Goal: Task Accomplishment & Management: Complete application form

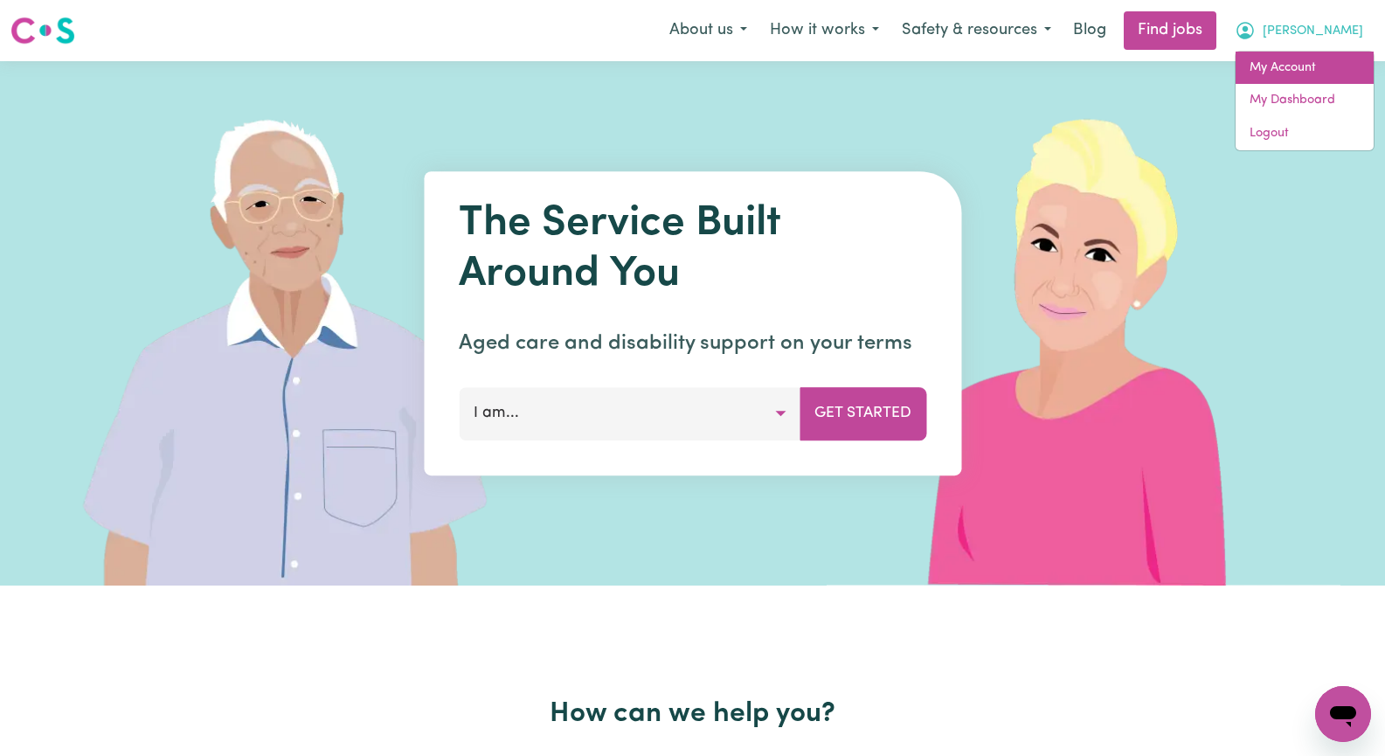
click at [1336, 63] on link "My Account" at bounding box center [1304, 68] width 138 height 33
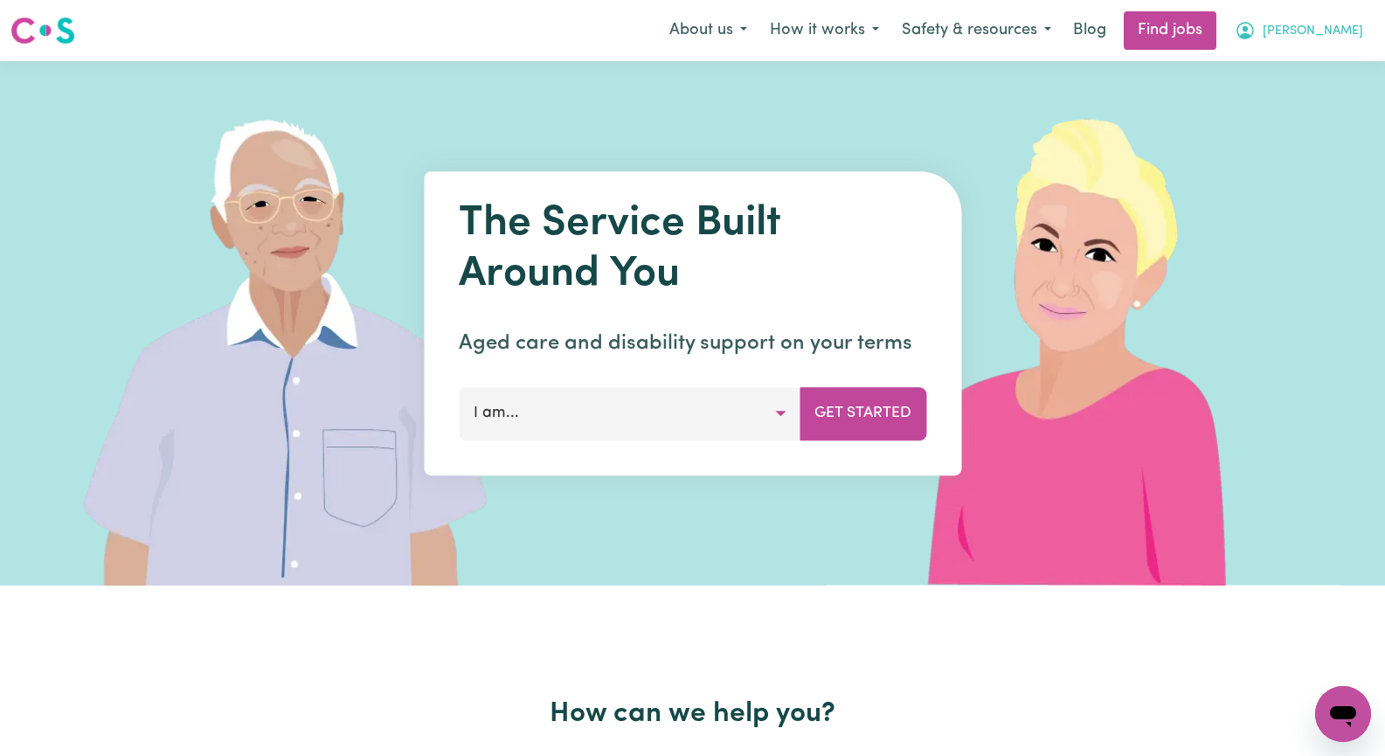
click at [1342, 31] on span "[PERSON_NAME]" at bounding box center [1312, 31] width 100 height 19
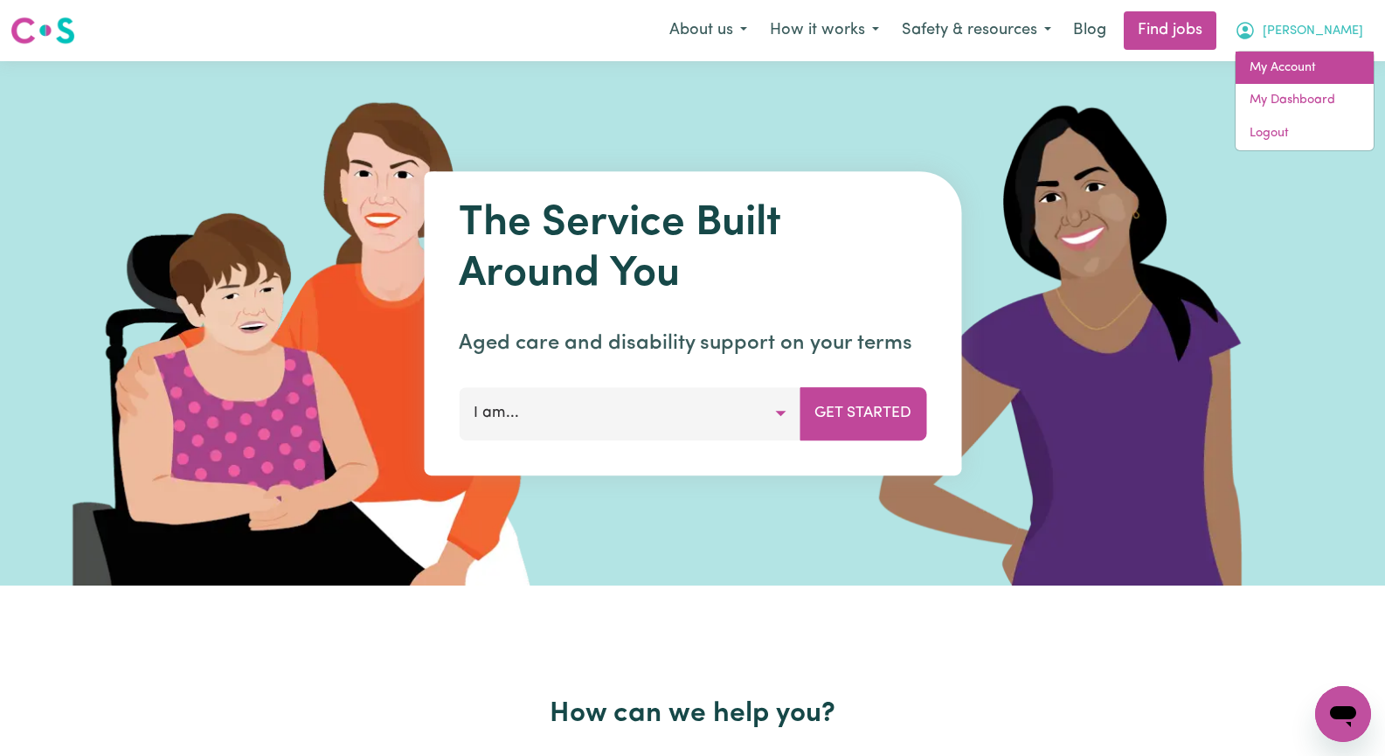
click at [1309, 64] on link "My Account" at bounding box center [1304, 68] width 138 height 33
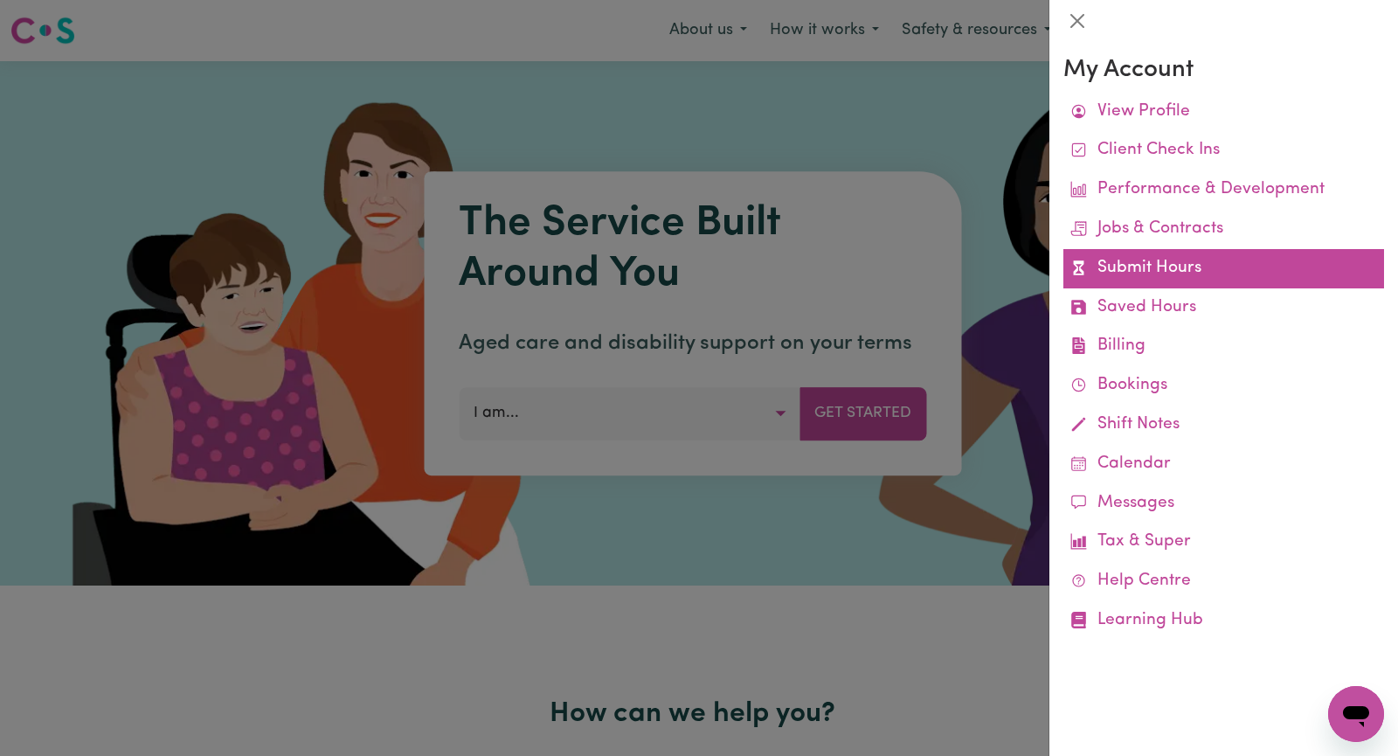
click at [1233, 278] on link "Submit Hours" at bounding box center [1223, 268] width 321 height 39
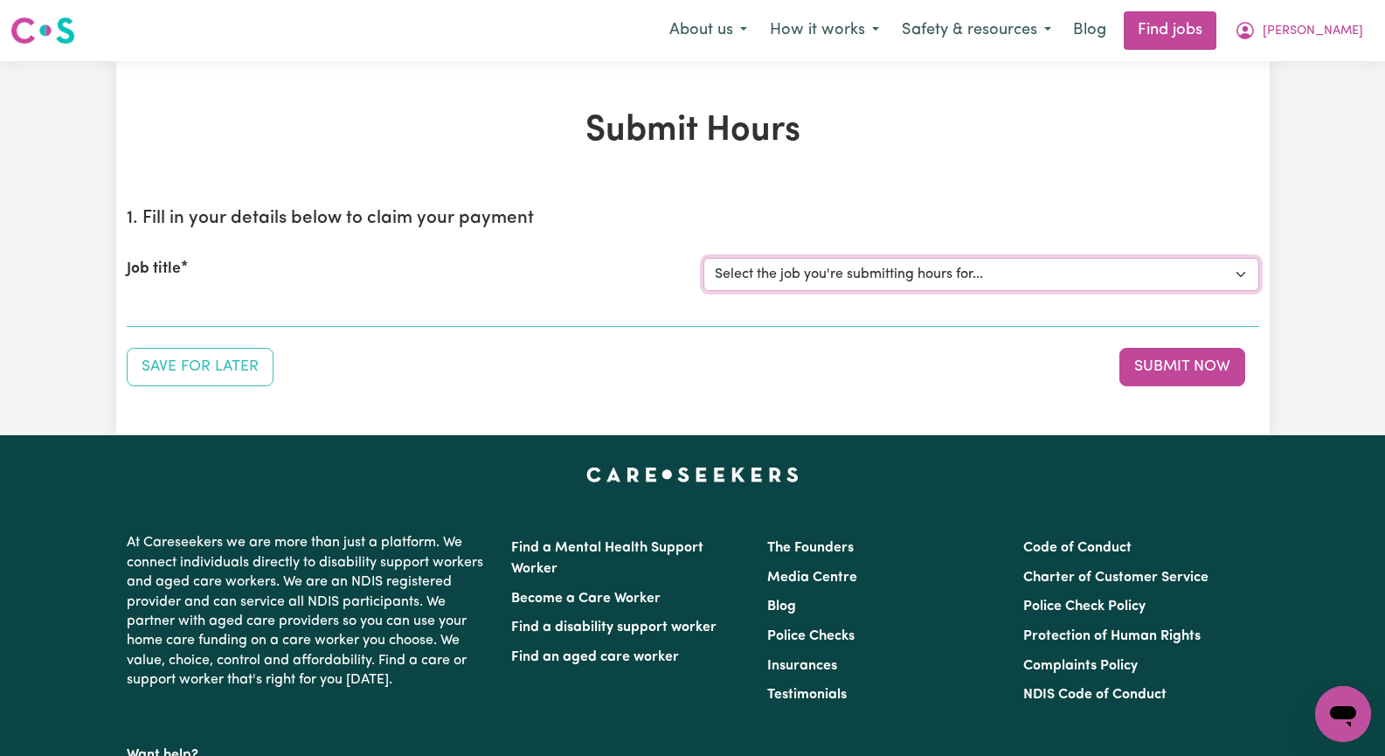
click at [1240, 270] on select "Select the job you're submitting hours for... [[PERSON_NAME]] Seeking Mature, P…" at bounding box center [981, 274] width 556 height 33
select select "14098"
click at [703, 258] on select "Select the job you're submitting hours for... [[PERSON_NAME]] Seeking Mature, P…" at bounding box center [981, 274] width 556 height 33
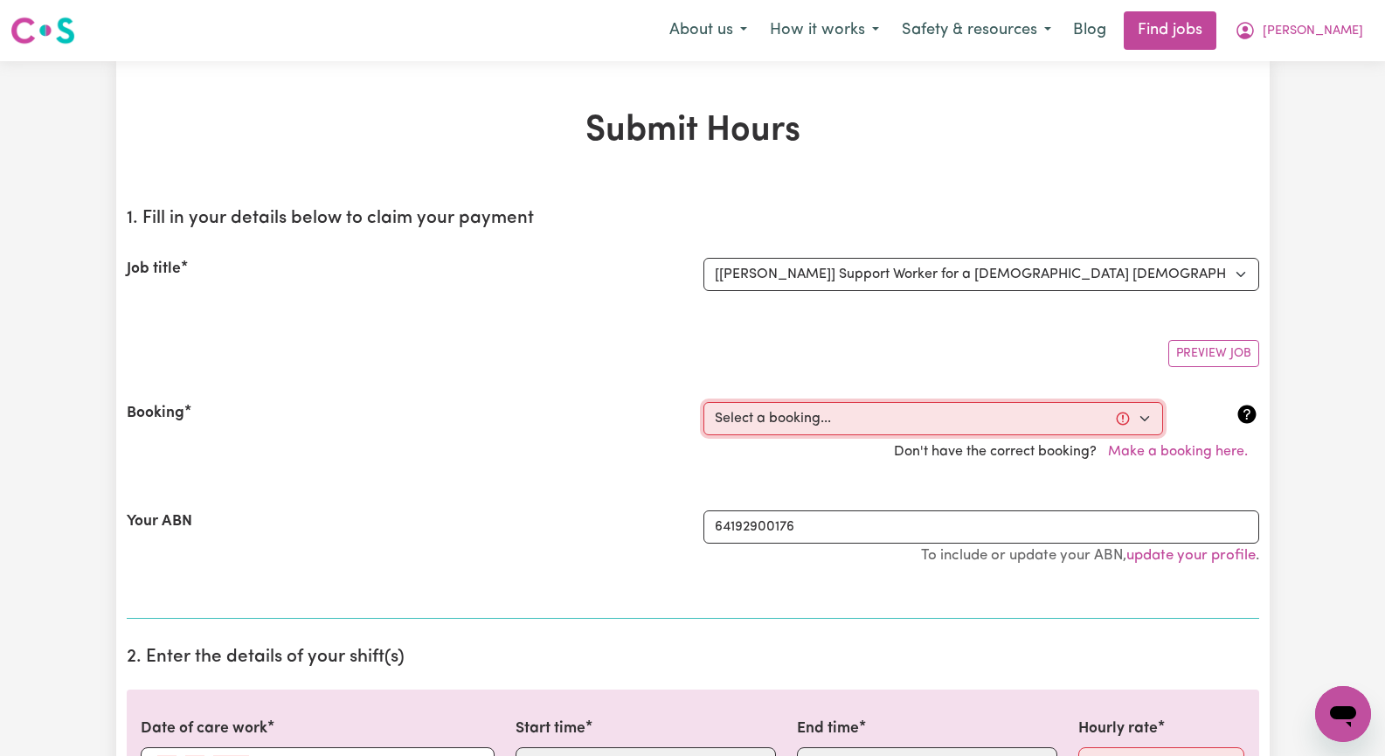
click at [1146, 415] on select "Select a booking... [DATE] 08:30am to 11:30am (RECURRING) [DATE] 08:30am to 11:…" at bounding box center [932, 418] width 459 height 33
select select "336867"
click at [703, 402] on select "Select a booking... [DATE] 08:30am to 11:30am (RECURRING) [DATE] 08:30am to 11:…" at bounding box center [932, 418] width 459 height 33
type input "[DATE]"
type input "14"
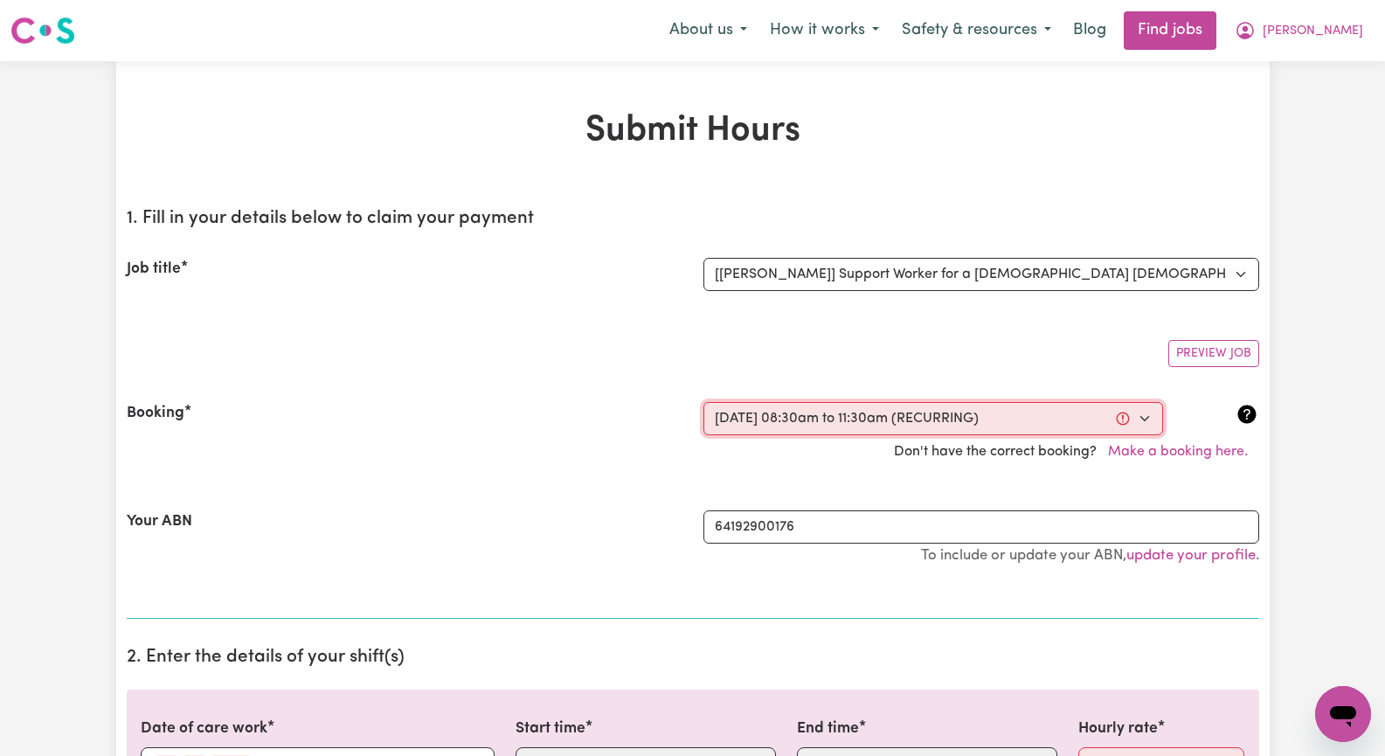
type input "8"
type input "2025"
type input "08:30"
type input "8"
type input "30"
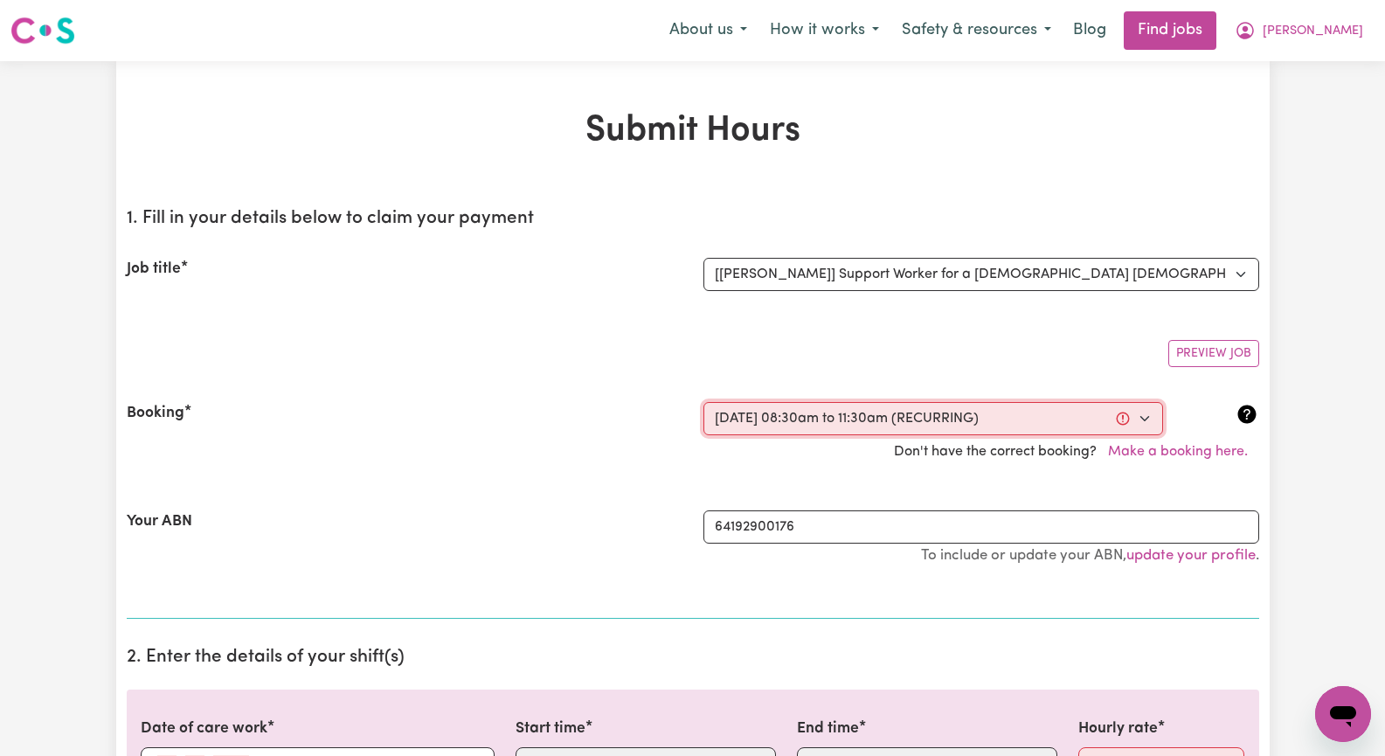
select select "am"
type input "11:30"
type input "11"
type input "30"
select select "am"
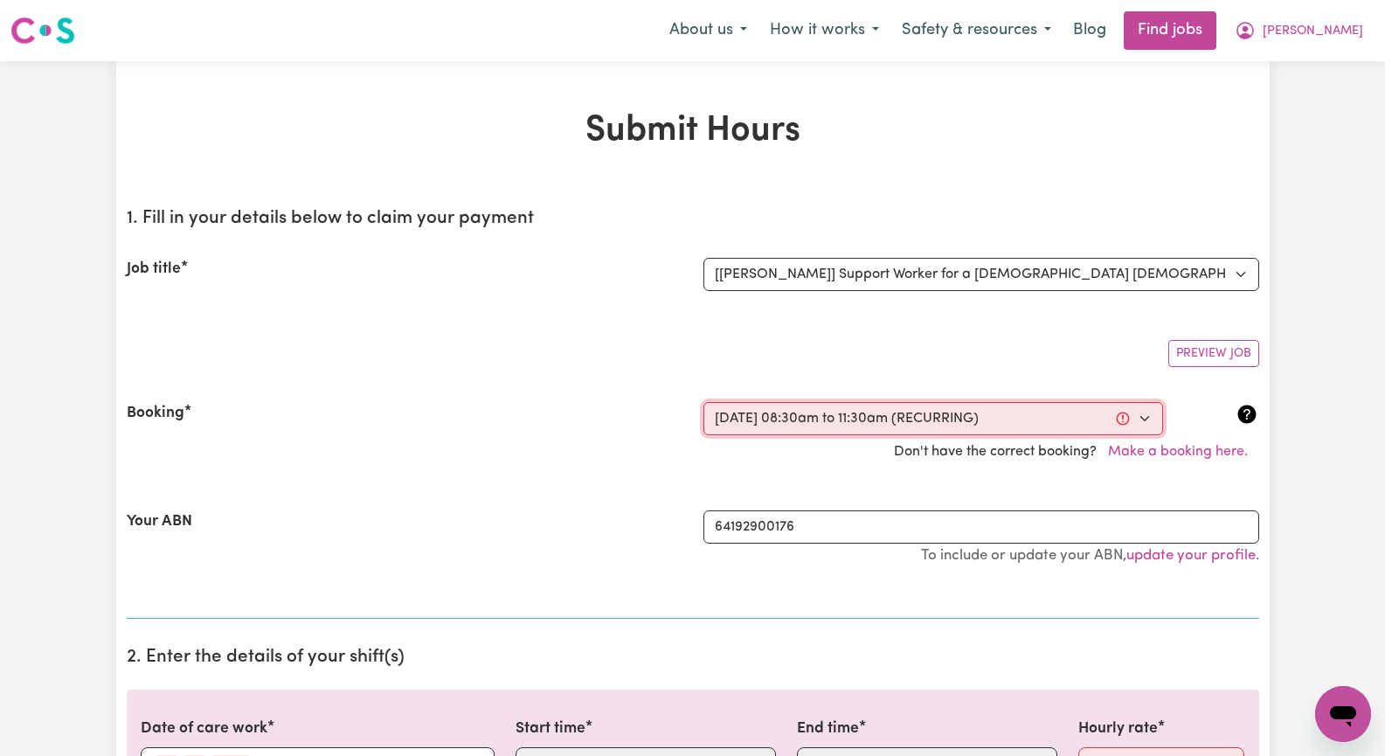
select select "46.78-Weekday"
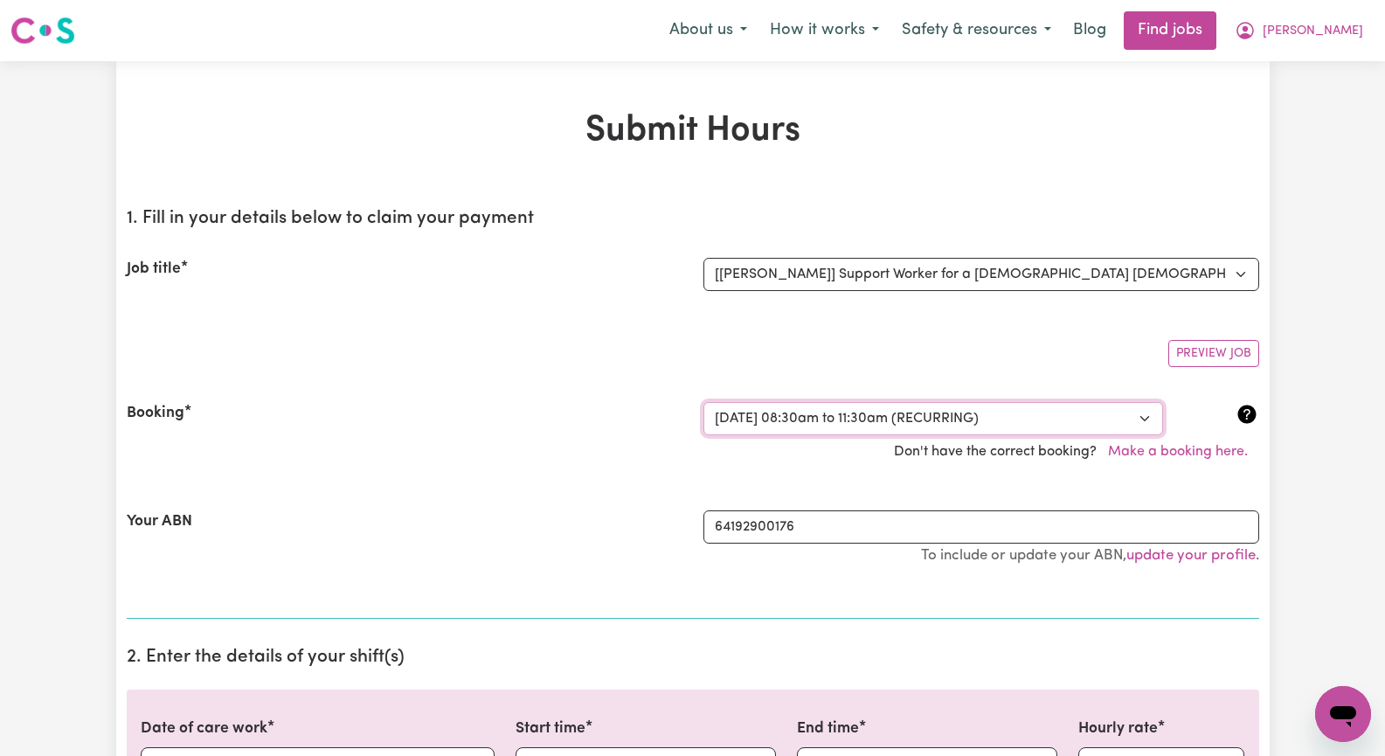
scroll to position [349, 0]
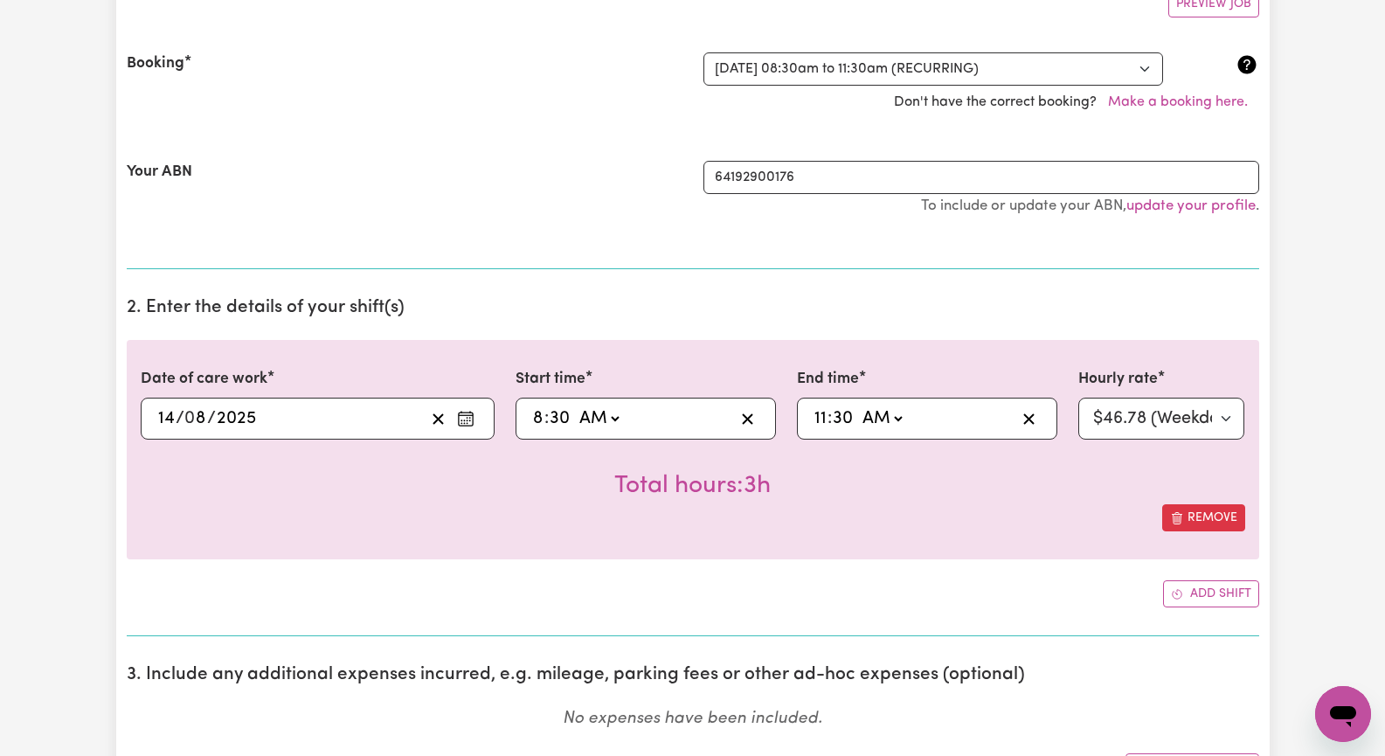
click at [545, 418] on span ":" at bounding box center [546, 418] width 4 height 19
click at [749, 416] on icon "button" at bounding box center [747, 419] width 17 height 17
select select
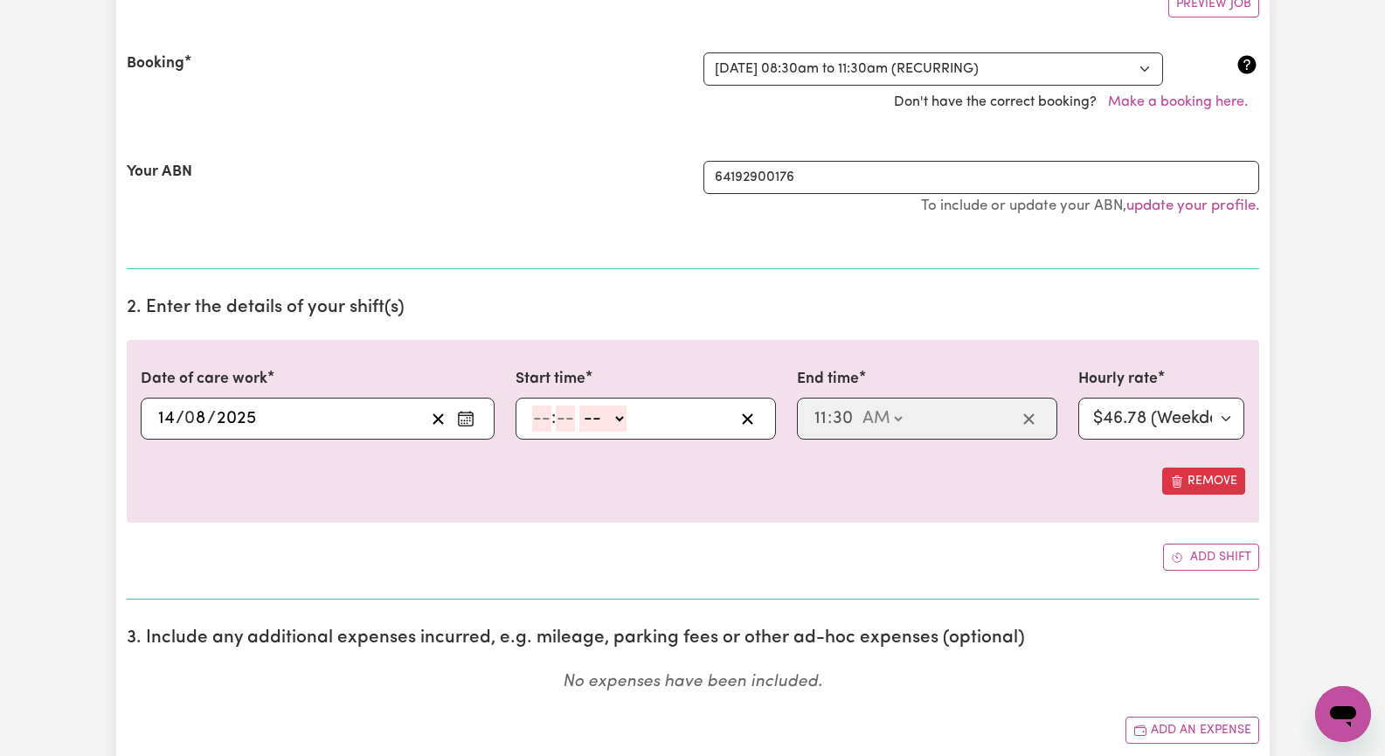
click at [550, 424] on input "number" at bounding box center [541, 418] width 19 height 26
type input "9"
type input "50"
click at [619, 415] on select "-- AM PM" at bounding box center [599, 418] width 47 height 26
select select "am"
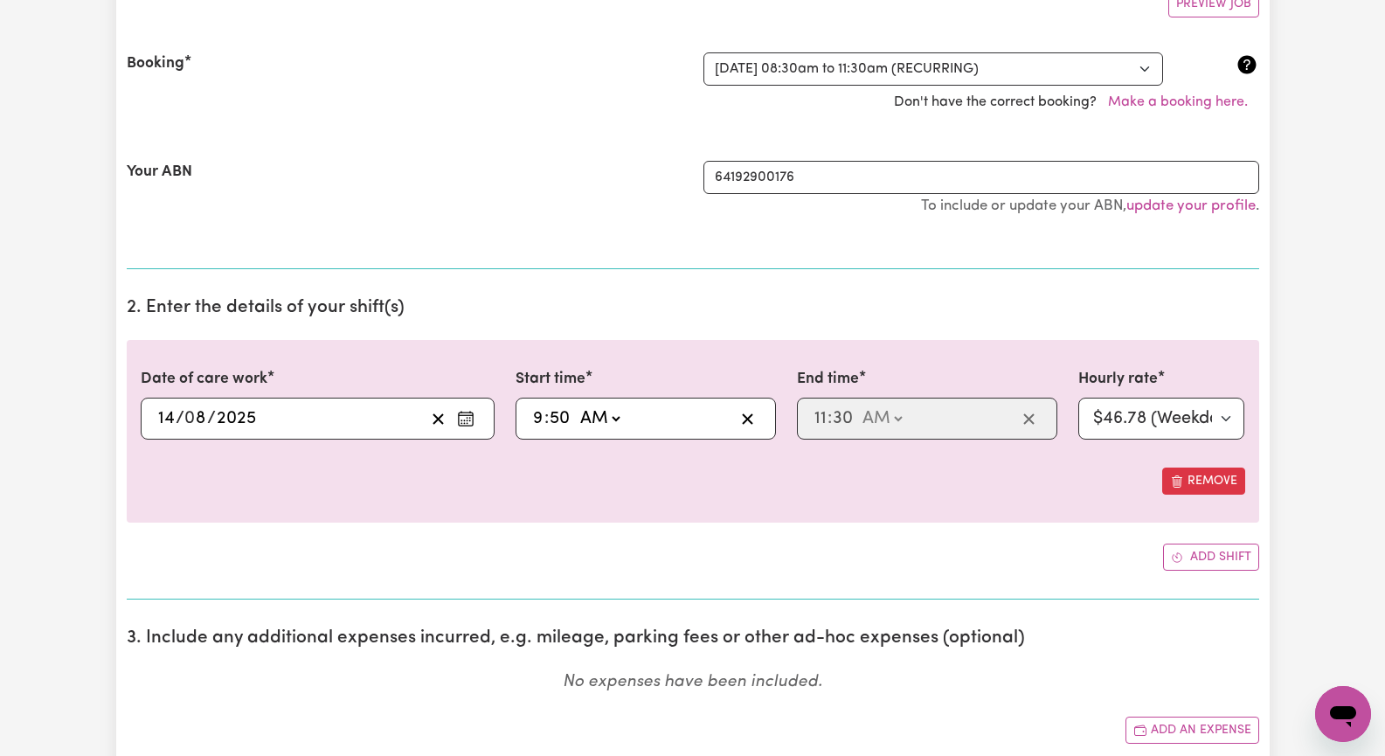
click at [576, 405] on select "-- AM PM" at bounding box center [599, 418] width 47 height 26
type input "09:50"
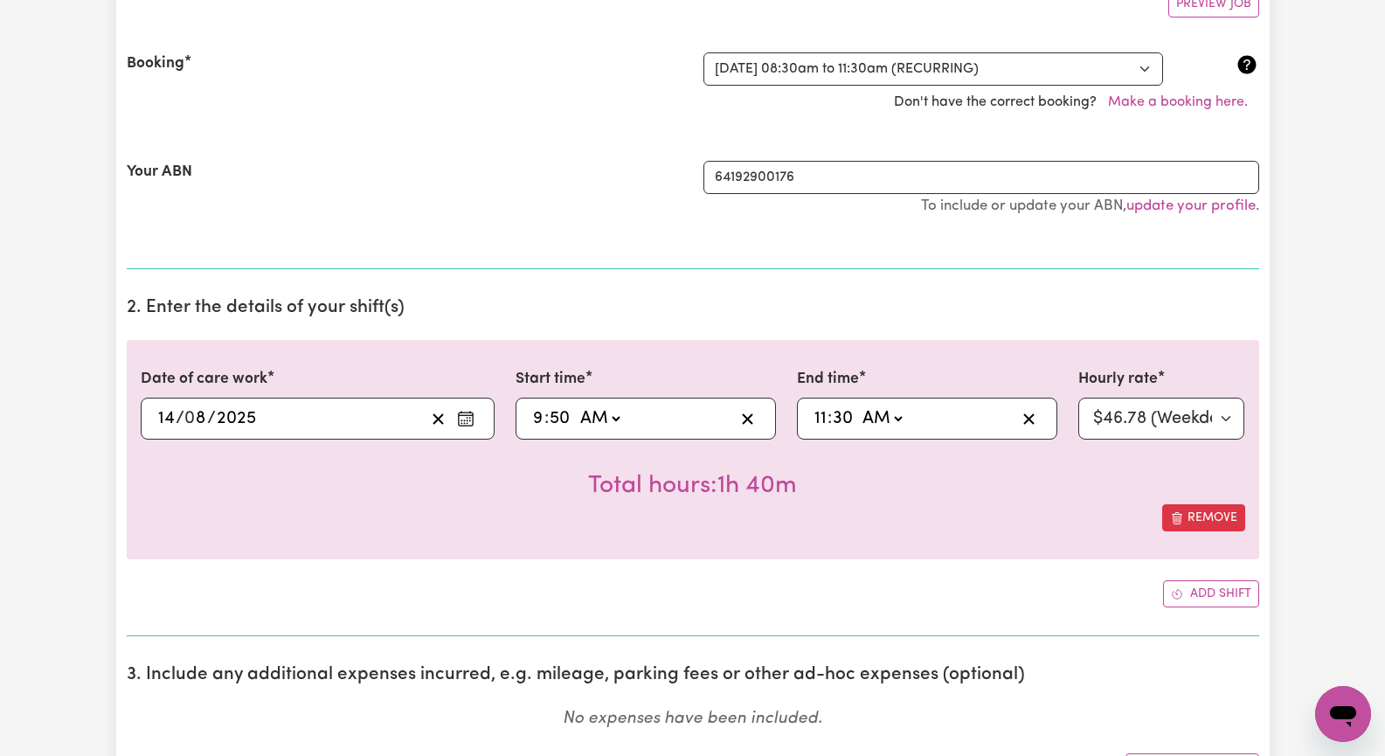
drag, startPoint x: 831, startPoint y: 420, endPoint x: 879, endPoint y: 409, distance: 49.4
click at [834, 418] on div "11:30 11 : 30 AM PM" at bounding box center [914, 418] width 204 height 26
type input "01:30"
type input "1"
type input "00:30"
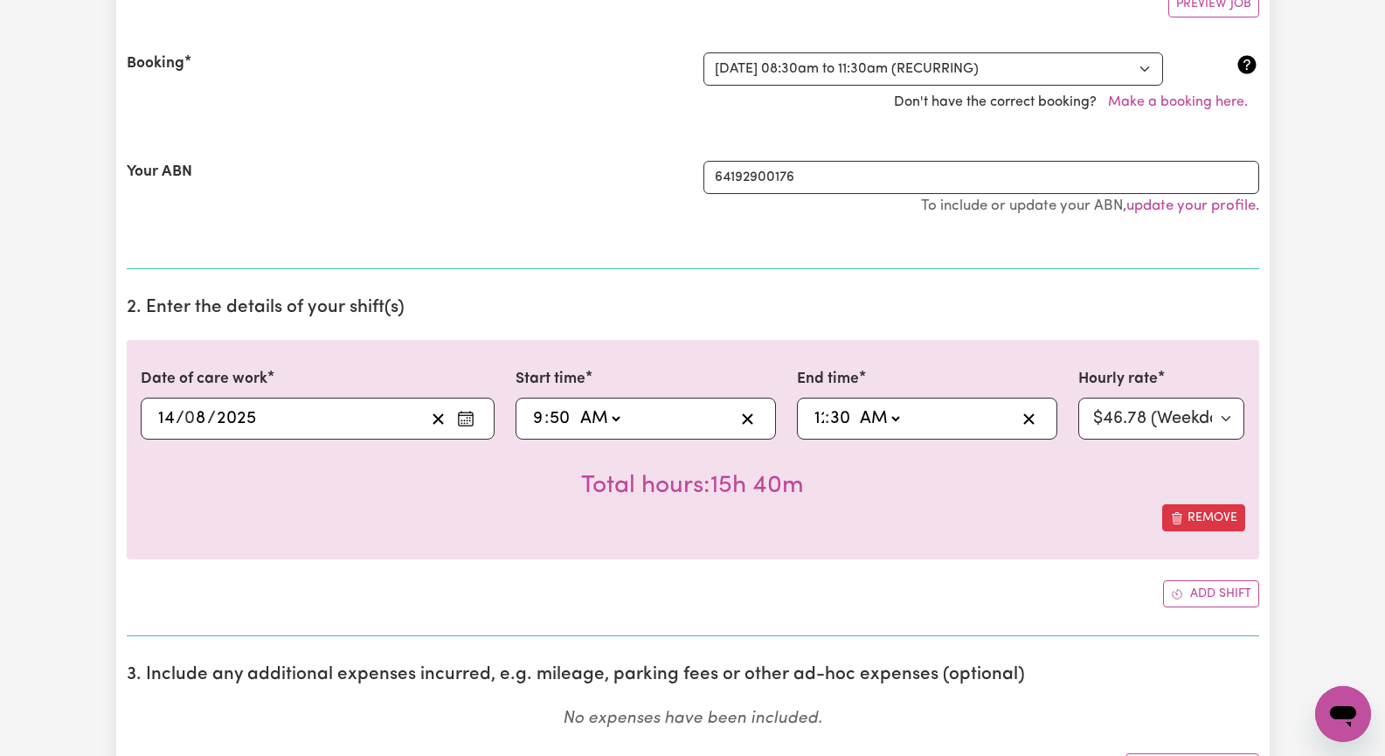
type input "12"
type input "00:05"
type input "5"
type input "00:50"
type input "50"
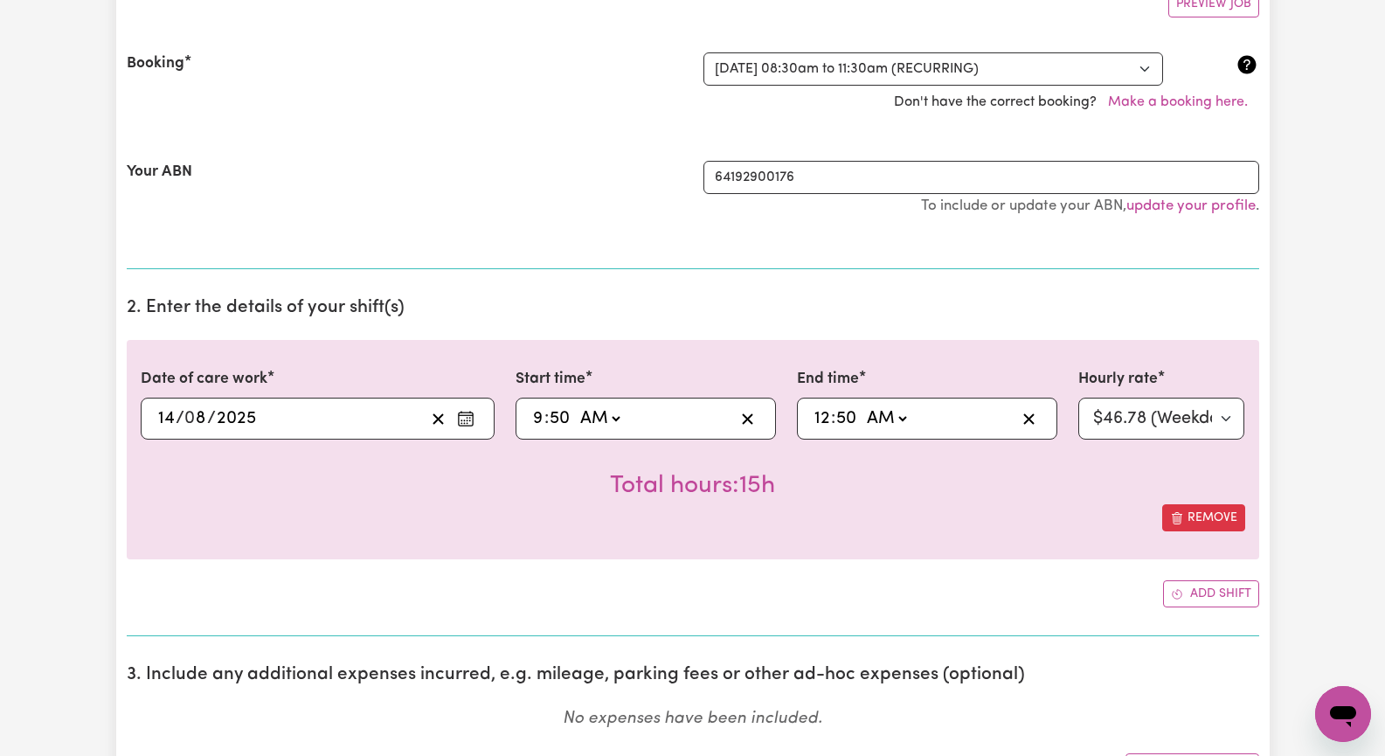
click at [904, 423] on select "AM PM" at bounding box center [885, 418] width 47 height 26
select select "pm"
click at [862, 405] on select "AM PM" at bounding box center [885, 418] width 47 height 26
type input "12:50"
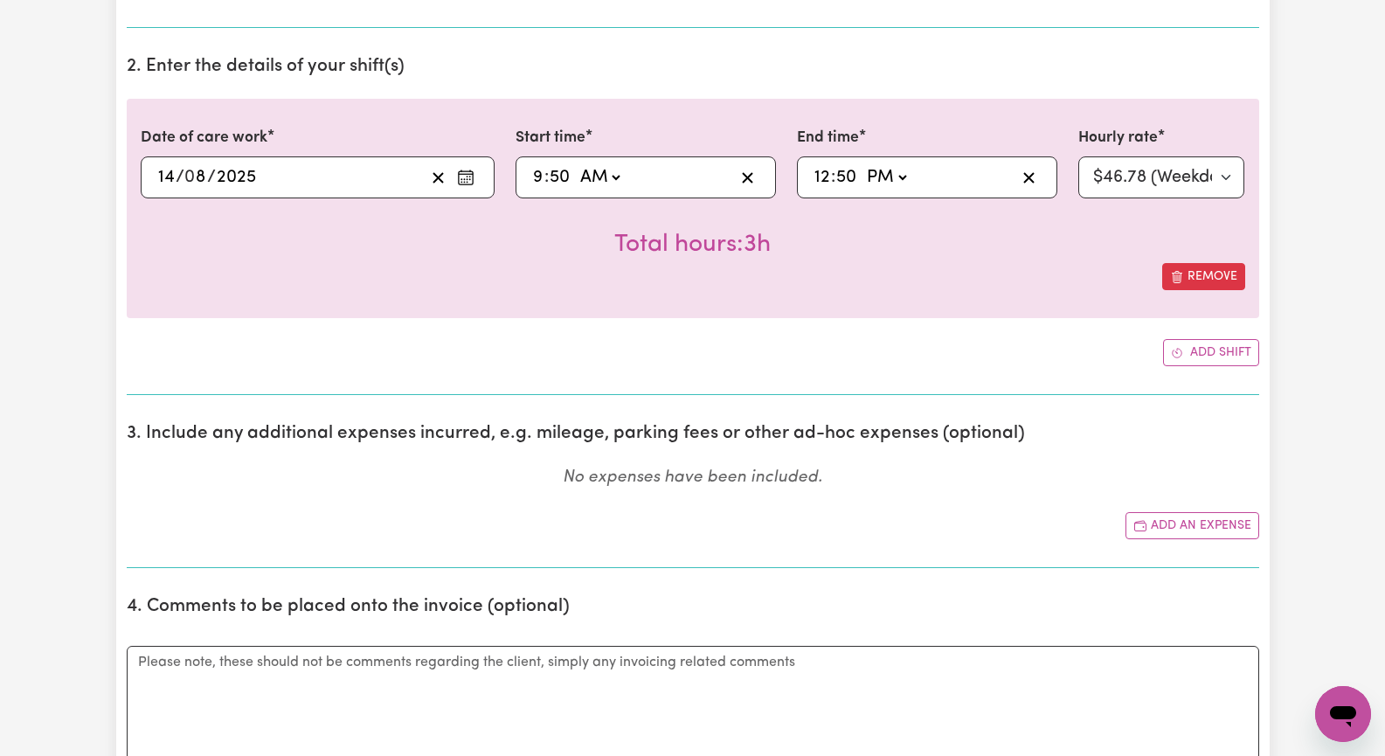
scroll to position [611, 0]
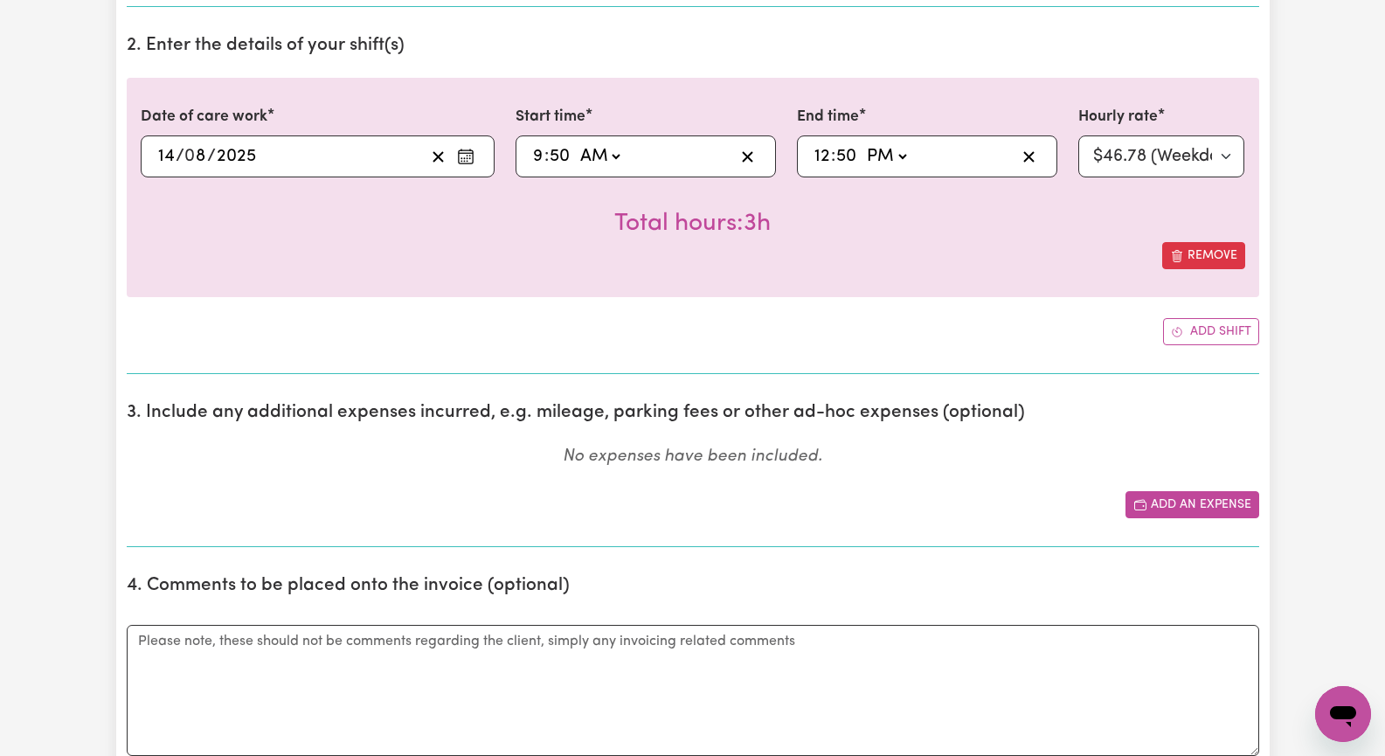
click at [1209, 504] on button "Add an expense" at bounding box center [1192, 504] width 134 height 27
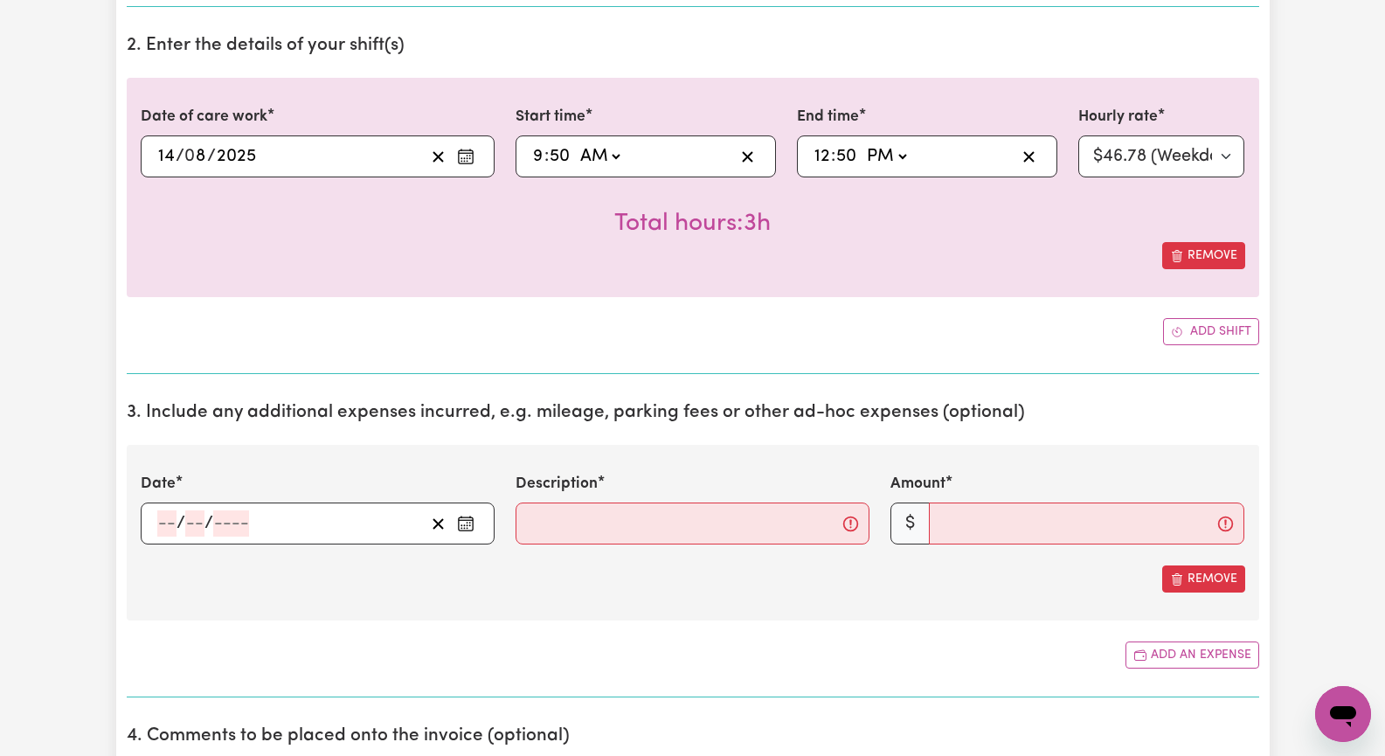
click at [460, 521] on icon "Enter the date of expense" at bounding box center [466, 521] width 14 height 0
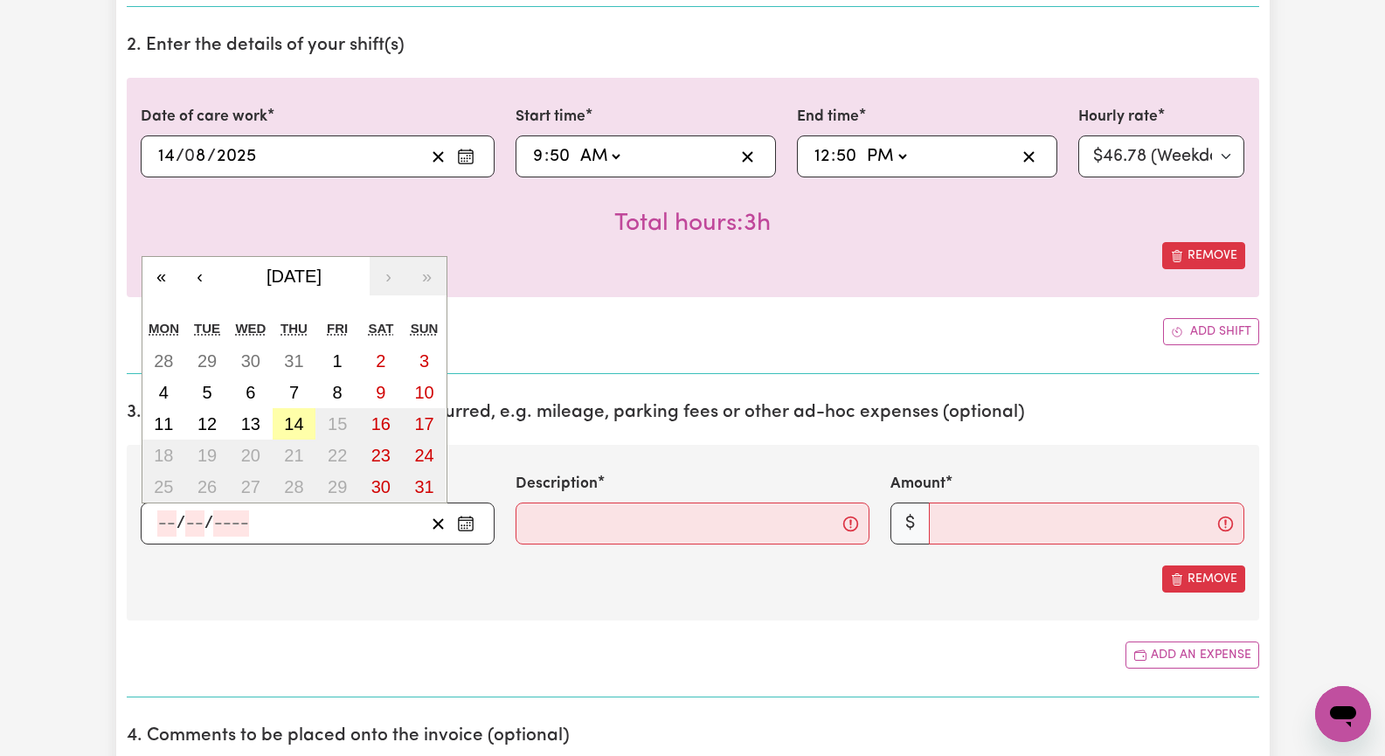
drag, startPoint x: 299, startPoint y: 421, endPoint x: 375, endPoint y: 456, distance: 83.6
click at [302, 419] on abbr "14" at bounding box center [293, 423] width 19 height 19
type input "[DATE]"
type input "14"
type input "8"
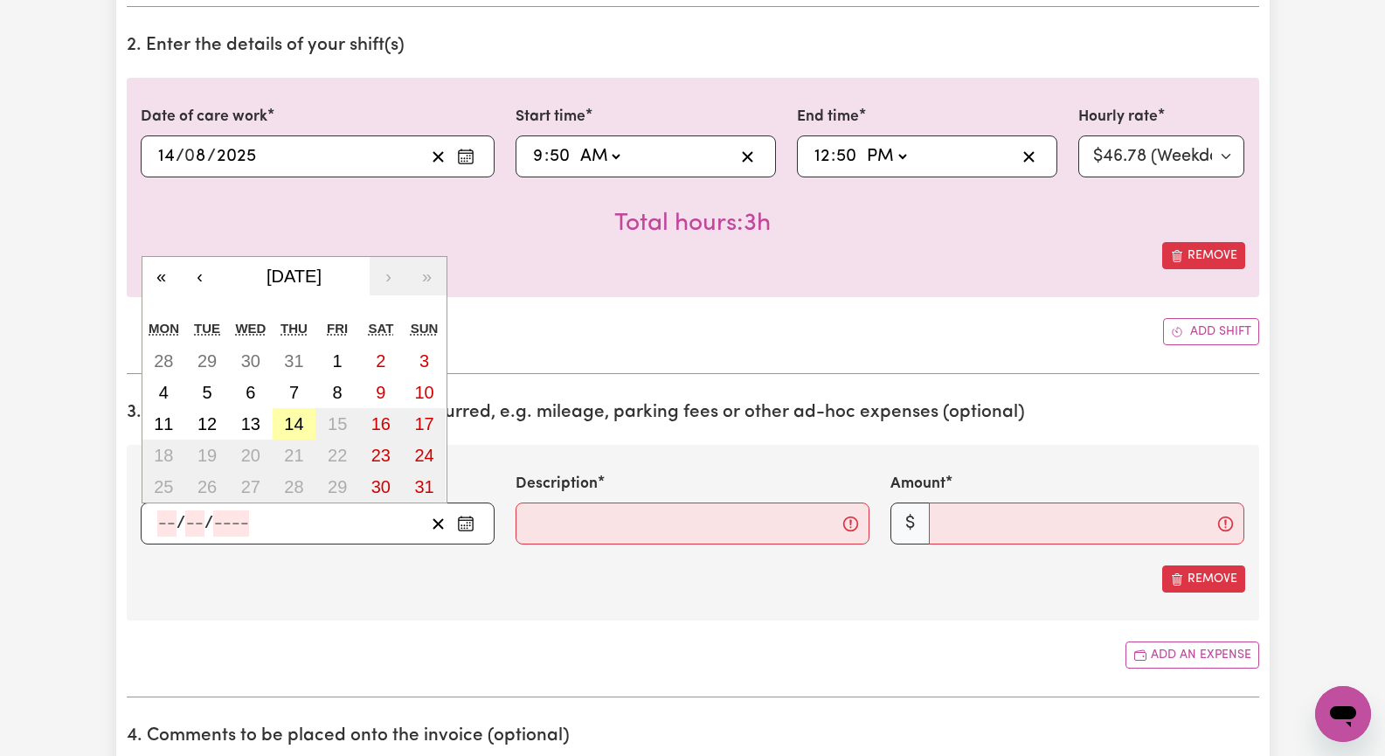
type input "2025"
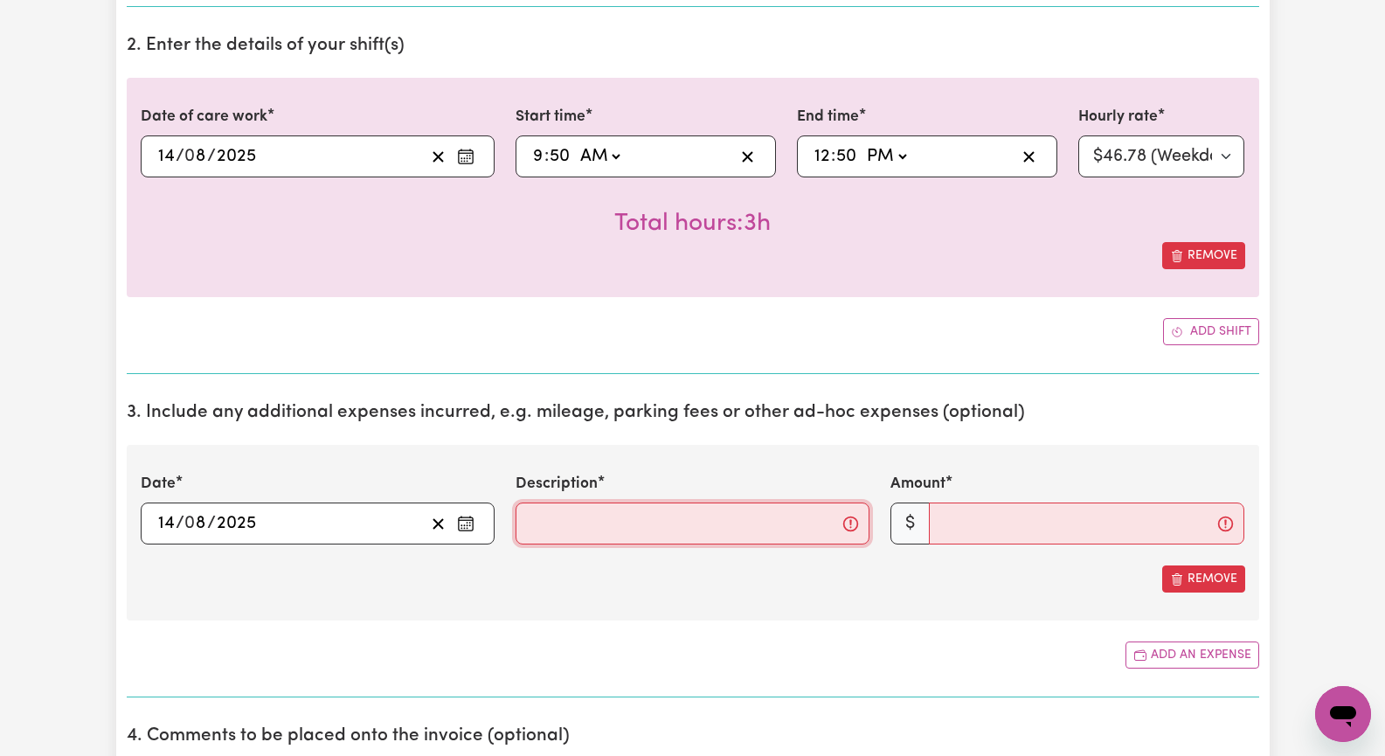
click at [544, 533] on input "Description" at bounding box center [692, 523] width 354 height 42
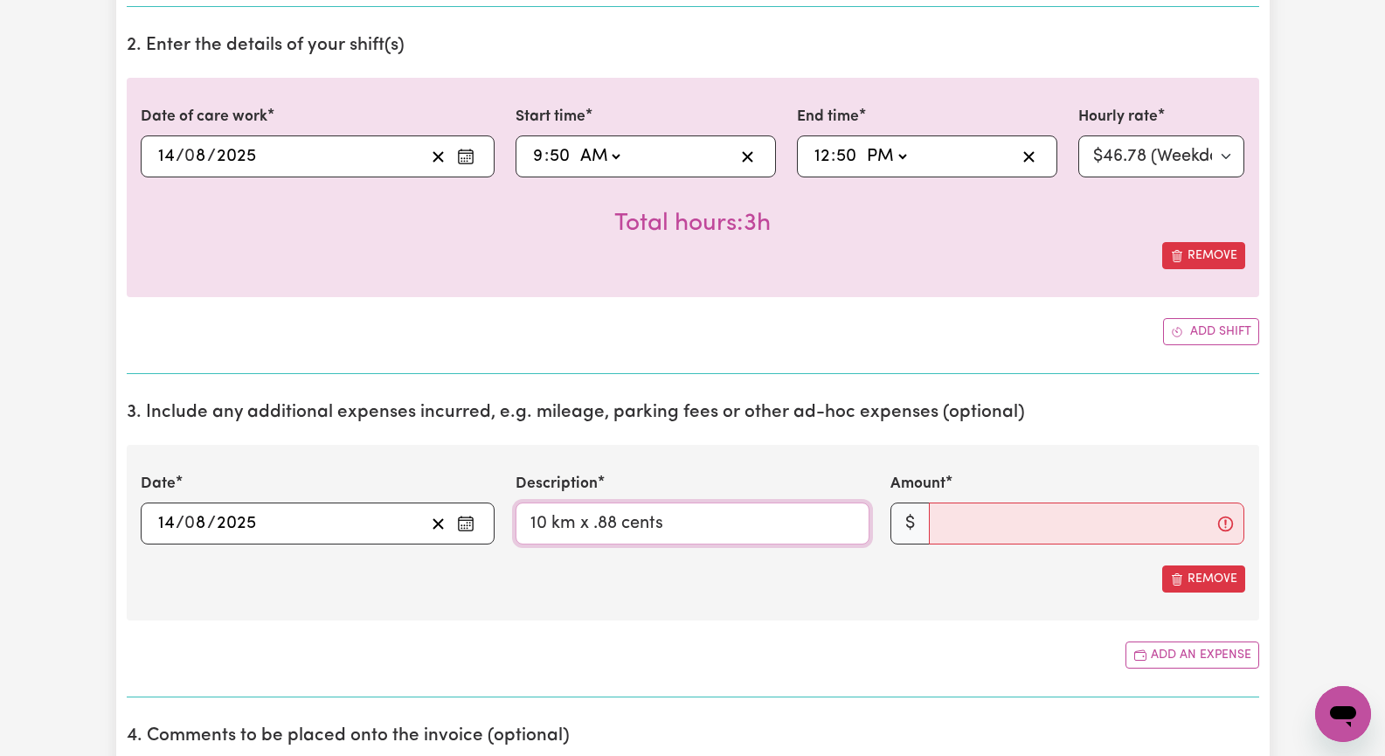
type input "10 km x .88 cents"
click at [972, 524] on input "Amount" at bounding box center [1086, 523] width 315 height 42
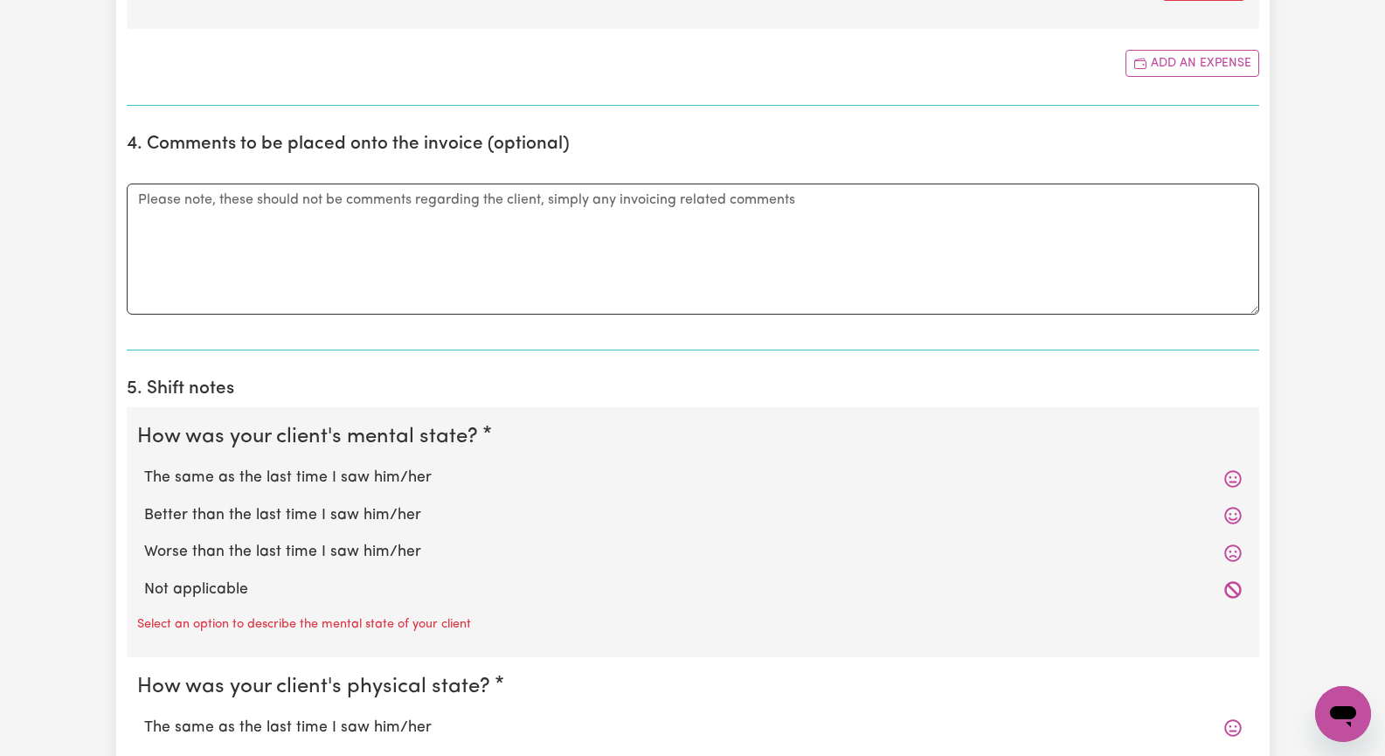
scroll to position [1223, 0]
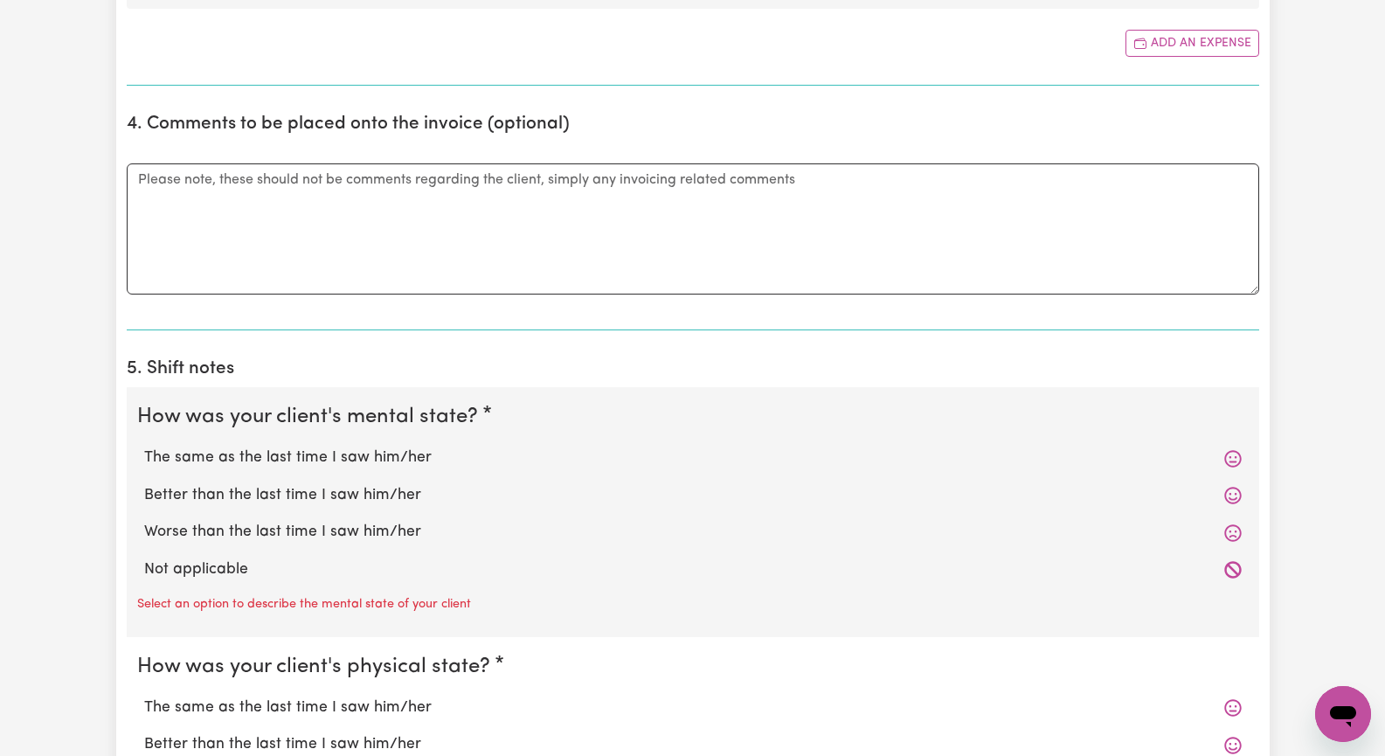
type input "10"
click at [421, 456] on label "The same as the last time I saw him/her" at bounding box center [692, 457] width 1097 height 23
click at [144, 446] on input "The same as the last time I saw him/her" at bounding box center [143, 446] width 1 height 1
radio input "true"
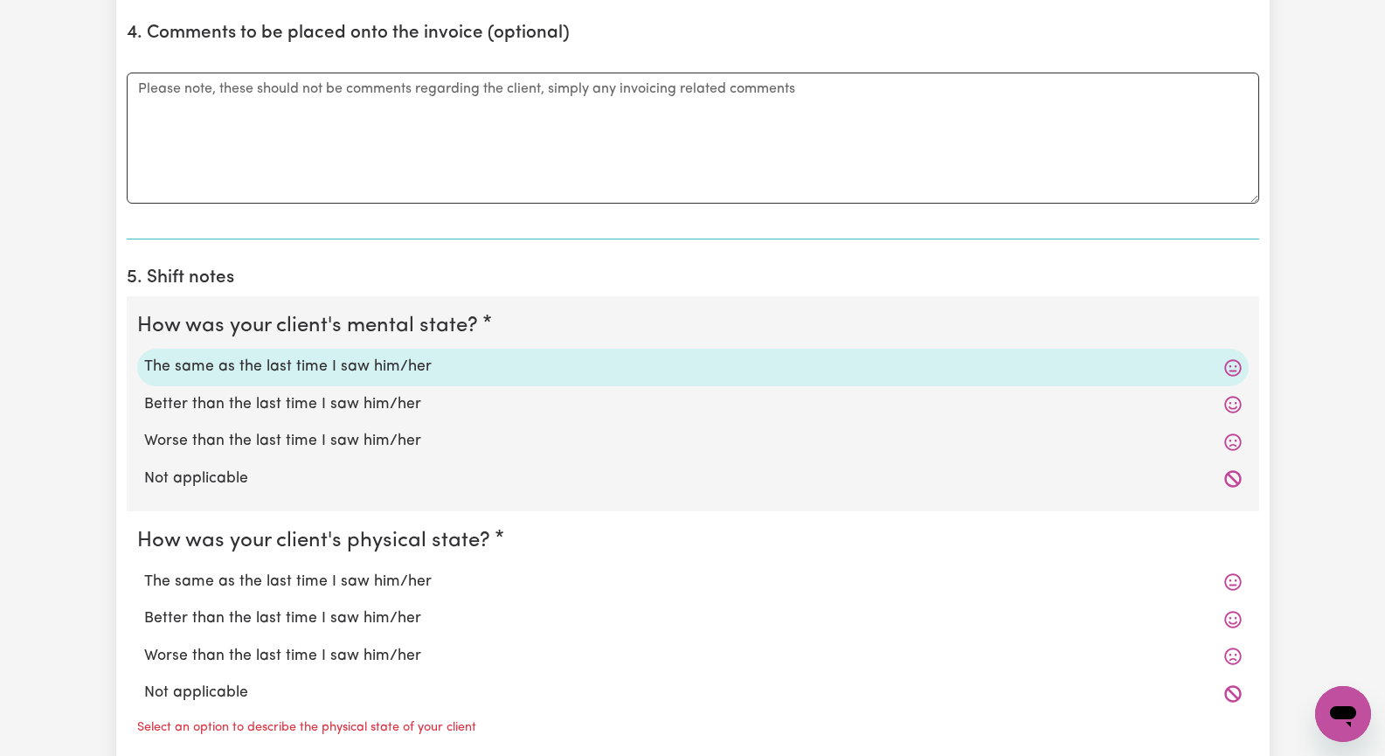
scroll to position [1398, 0]
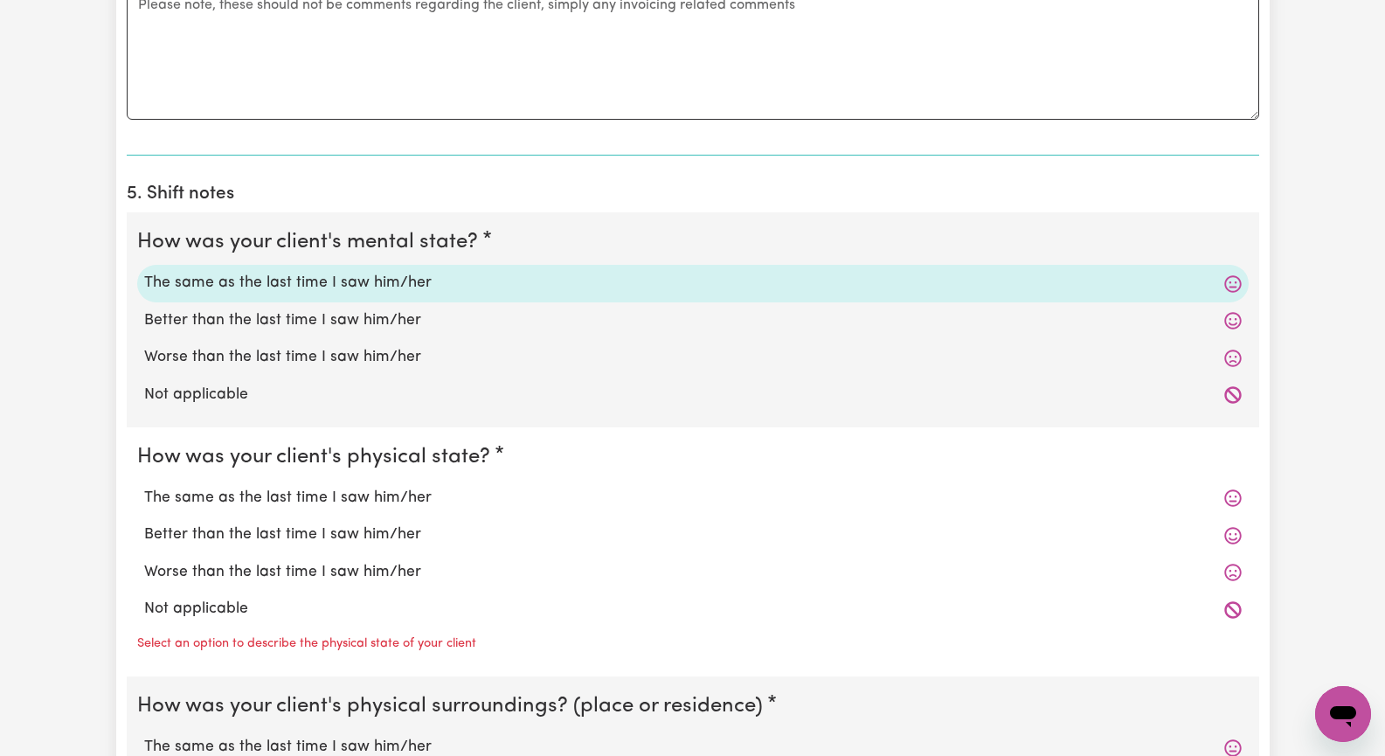
drag, startPoint x: 368, startPoint y: 494, endPoint x: 376, endPoint y: 501, distance: 10.7
click at [368, 494] on label "The same as the last time I saw him/her" at bounding box center [692, 498] width 1097 height 23
click at [144, 487] on input "The same as the last time I saw him/her" at bounding box center [143, 486] width 1 height 1
radio input "true"
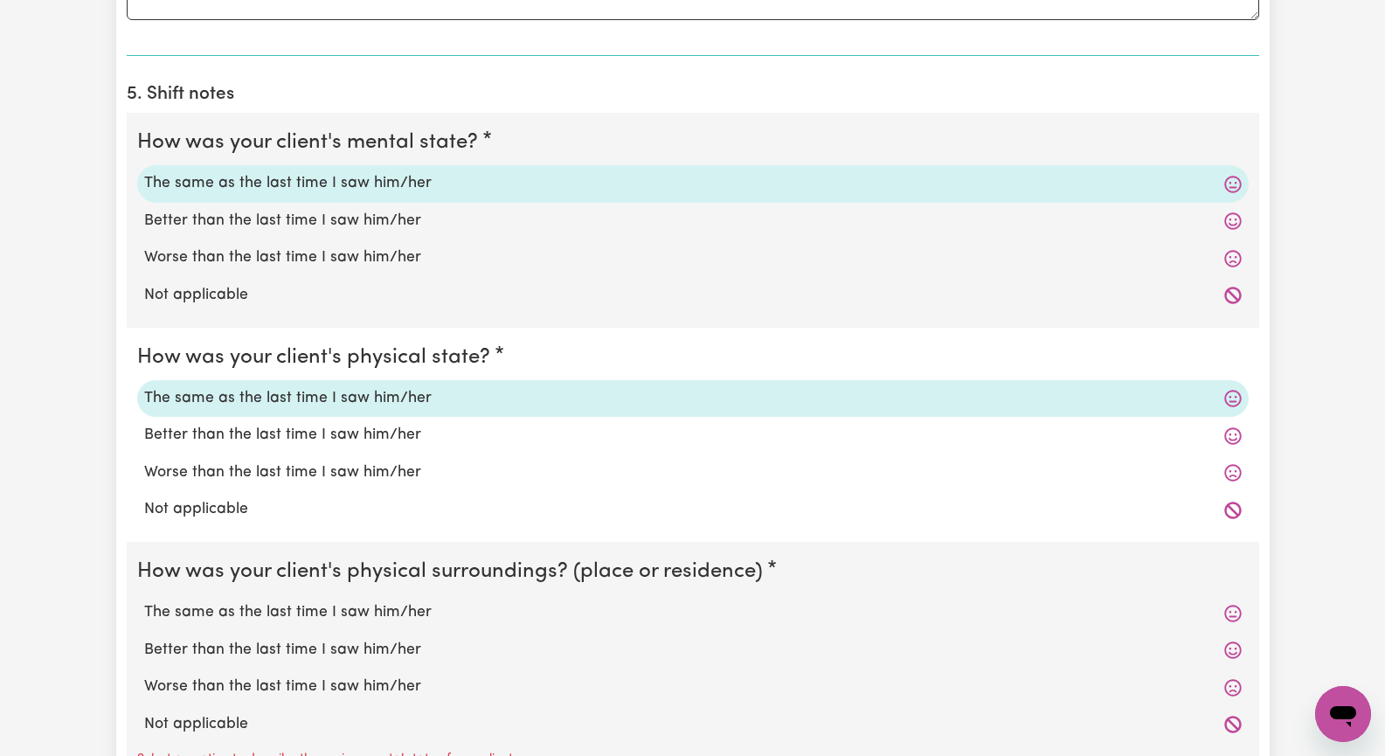
scroll to position [1572, 0]
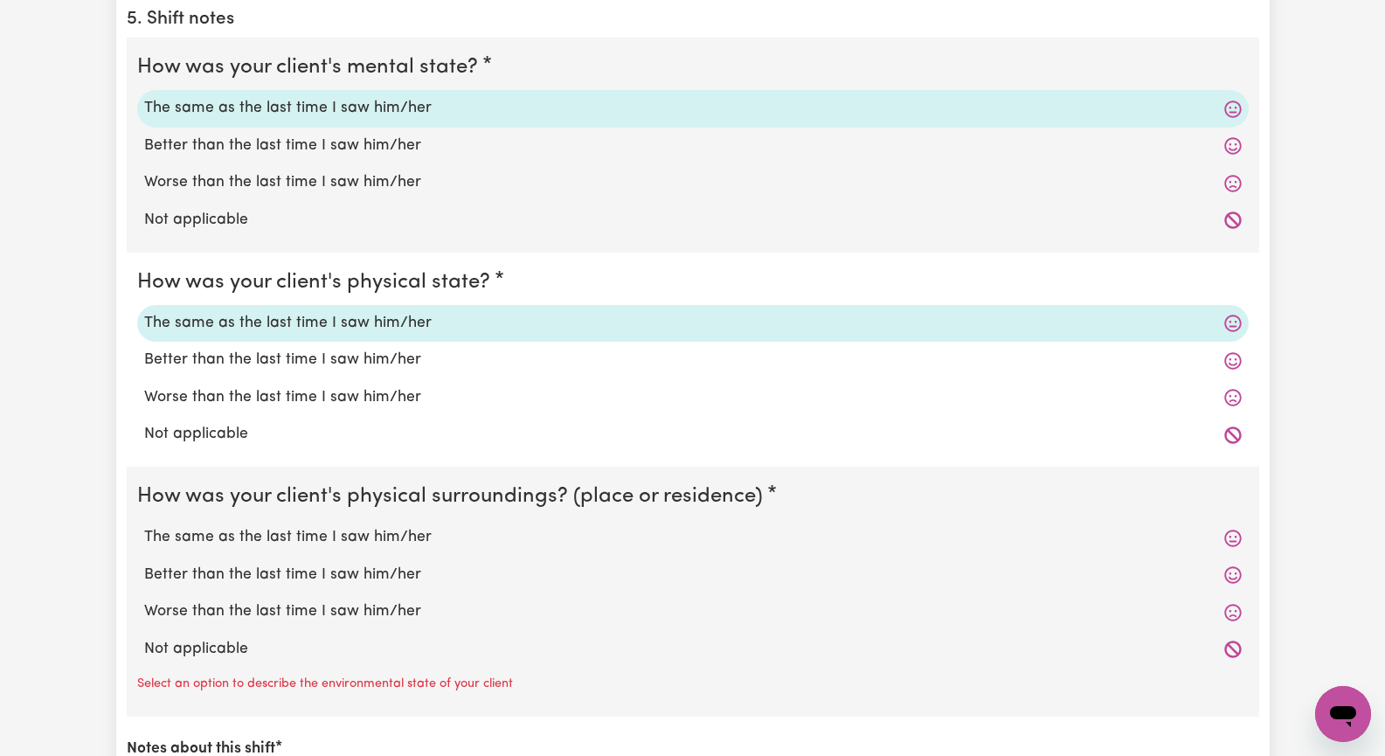
click at [384, 537] on label "The same as the last time I saw him/her" at bounding box center [692, 537] width 1097 height 23
click at [144, 526] on input "The same as the last time I saw him/her" at bounding box center [143, 525] width 1 height 1
radio input "true"
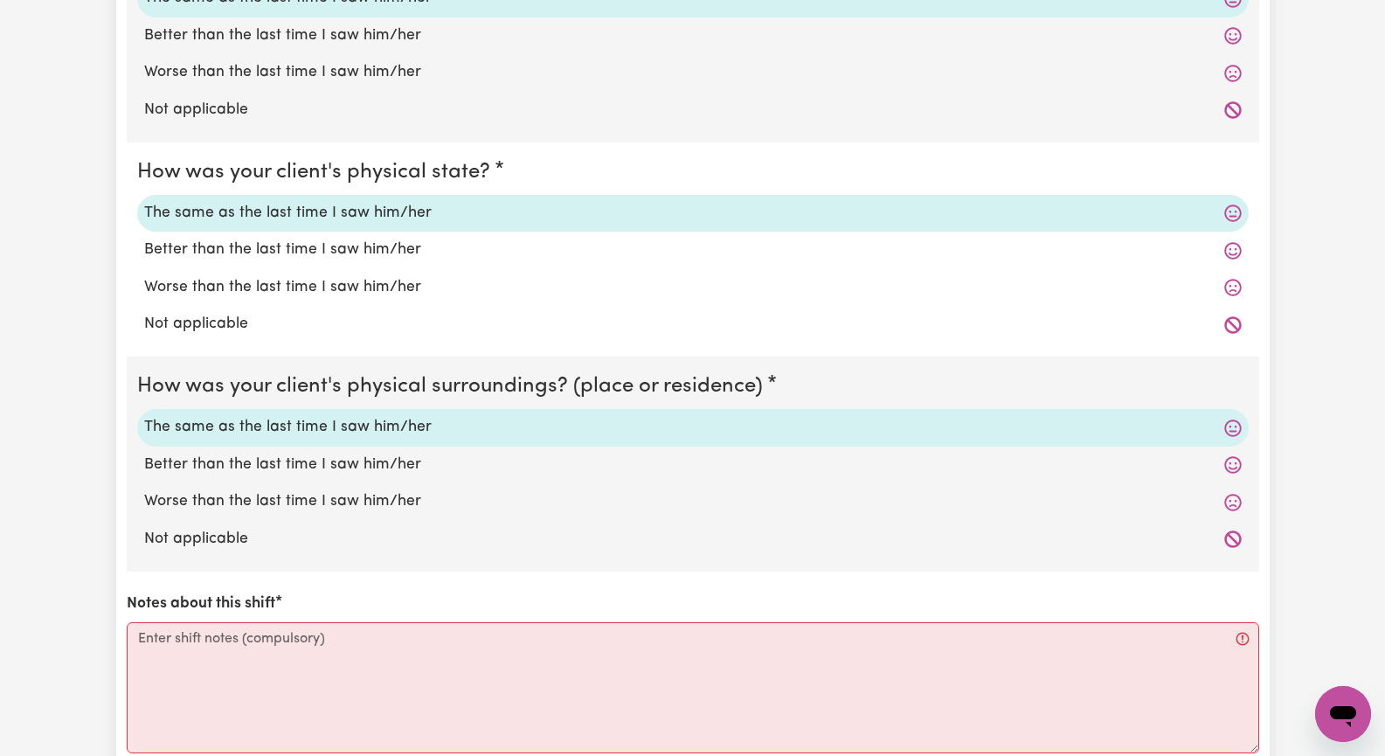
scroll to position [1747, 0]
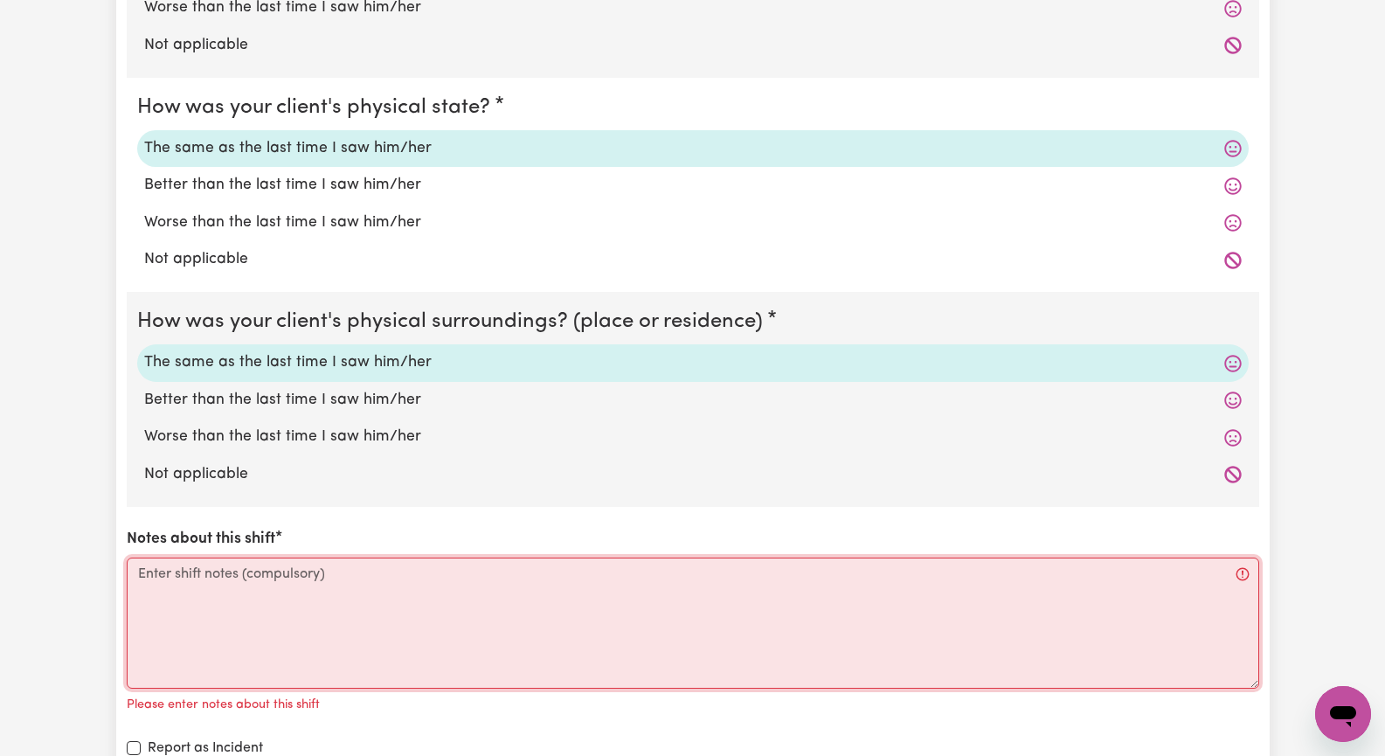
click at [259, 598] on textarea "Notes about this shift" at bounding box center [693, 622] width 1132 height 131
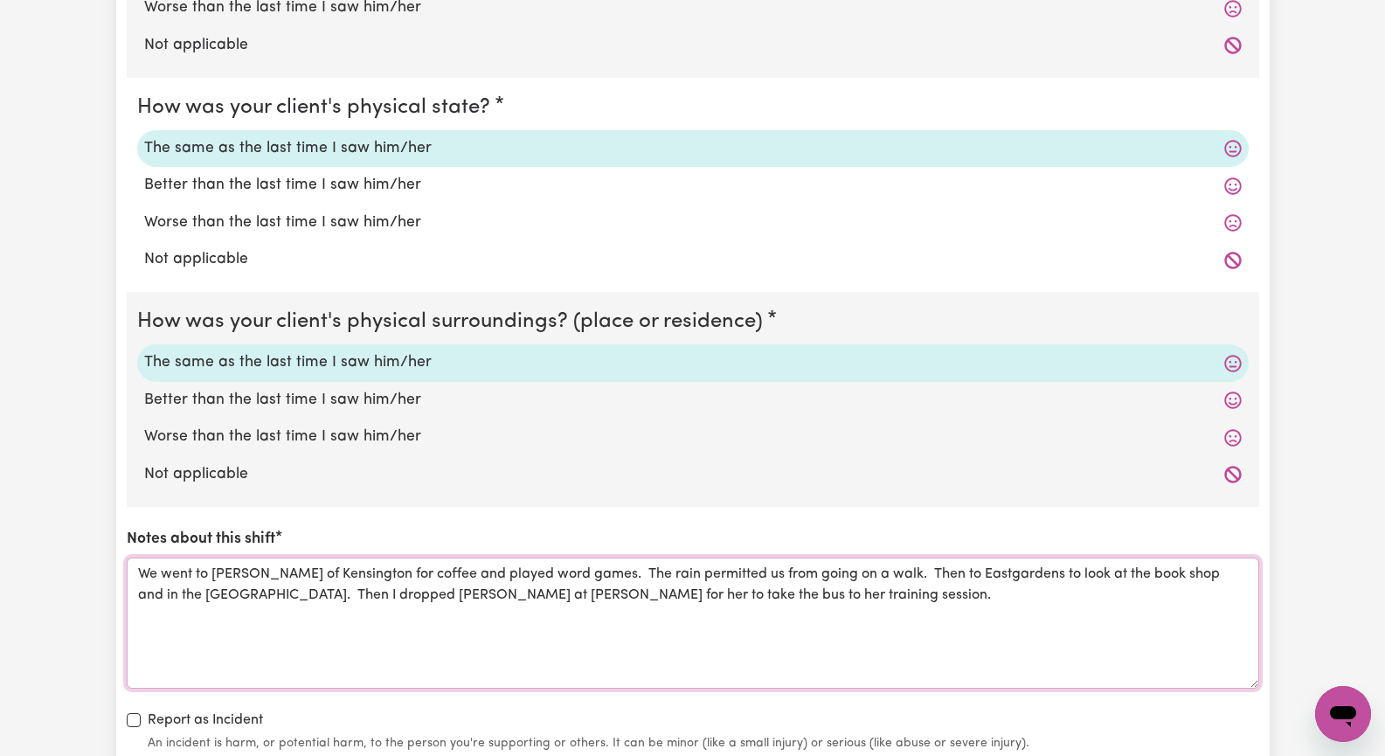
drag, startPoint x: 901, startPoint y: 577, endPoint x: 950, endPoint y: 557, distance: 52.9
click at [902, 576] on textarea "We went to [PERSON_NAME] of Kensington for coffee and played word games. The ra…" at bounding box center [693, 622] width 1132 height 131
click at [312, 595] on textarea "We went to [PERSON_NAME] of Kensington for coffee and played word games. The ra…" at bounding box center [693, 622] width 1132 height 131
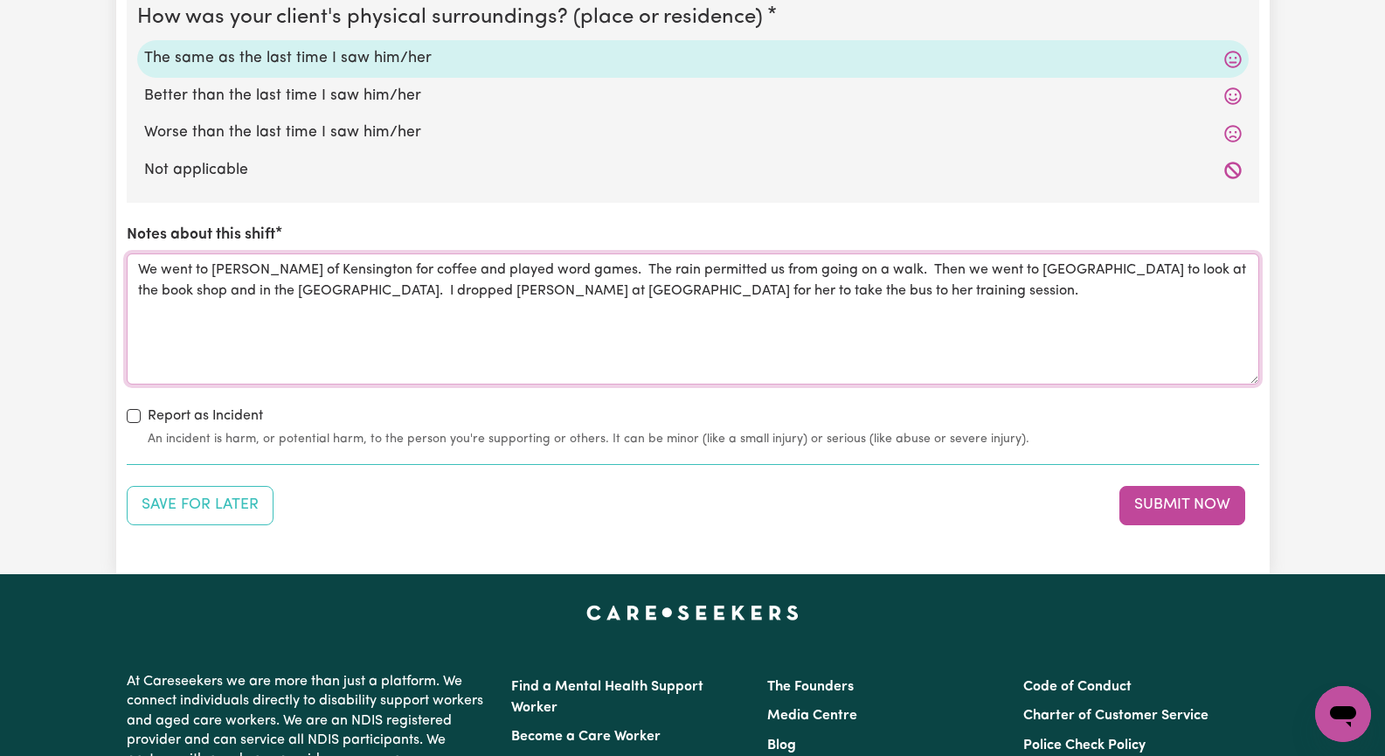
scroll to position [2097, 0]
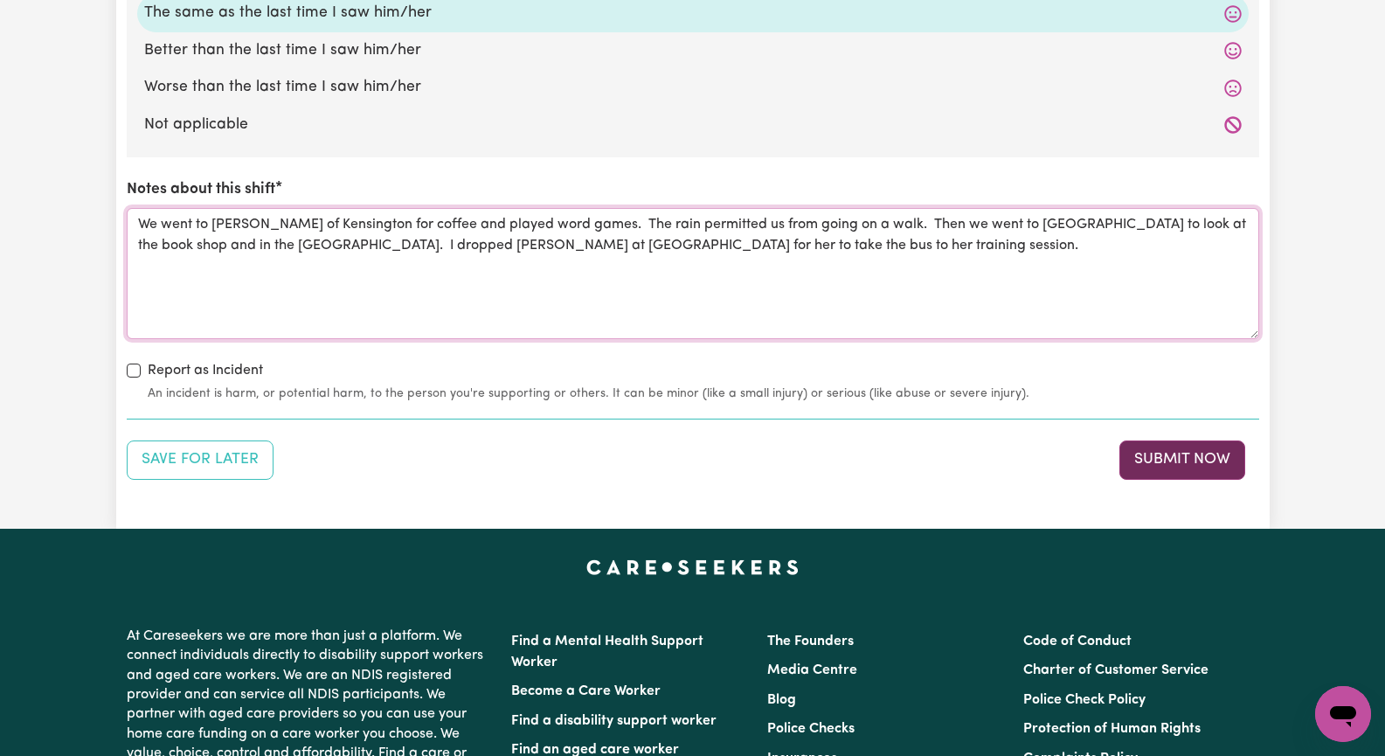
type textarea "We went to [PERSON_NAME] of Kensington for coffee and played word games. The ra…"
click at [1173, 456] on button "Submit Now" at bounding box center [1182, 459] width 126 height 38
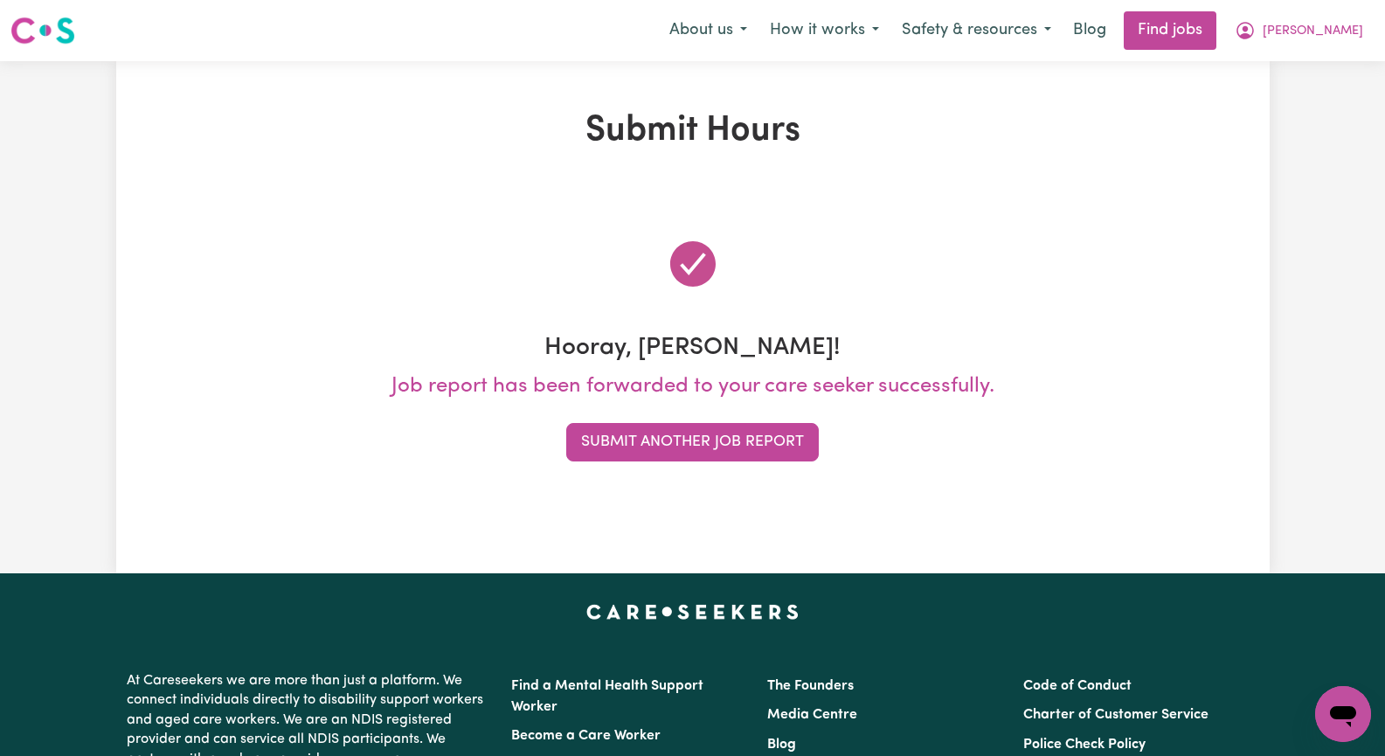
scroll to position [0, 0]
